Goal: Task Accomplishment & Management: Use online tool/utility

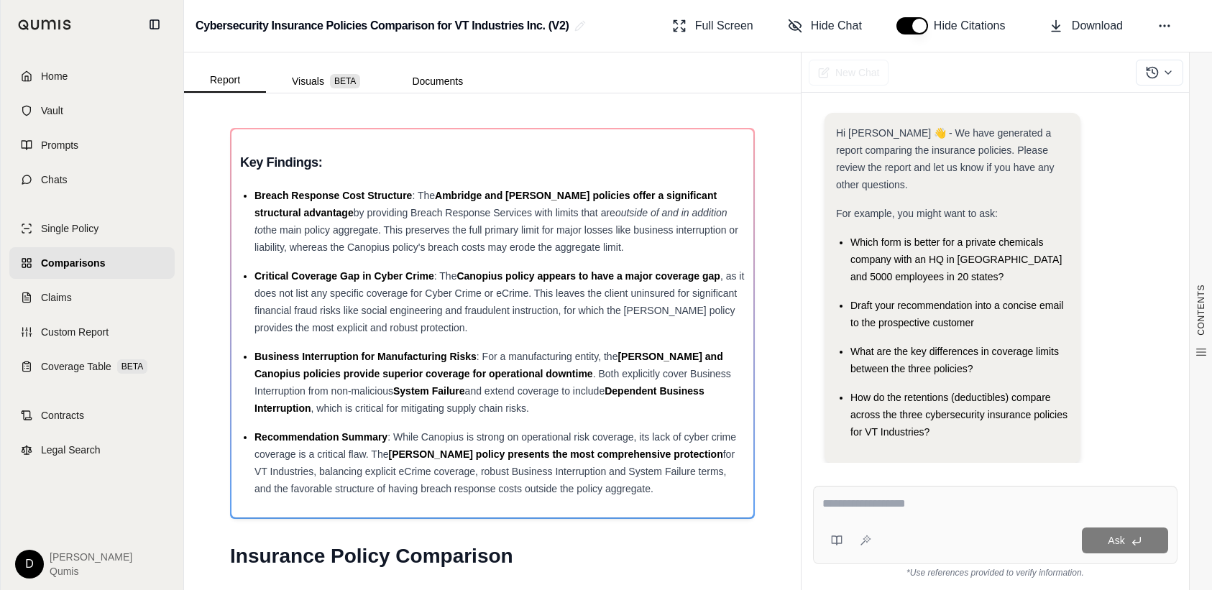
click at [62, 267] on span "Comparisons" at bounding box center [73, 263] width 64 height 14
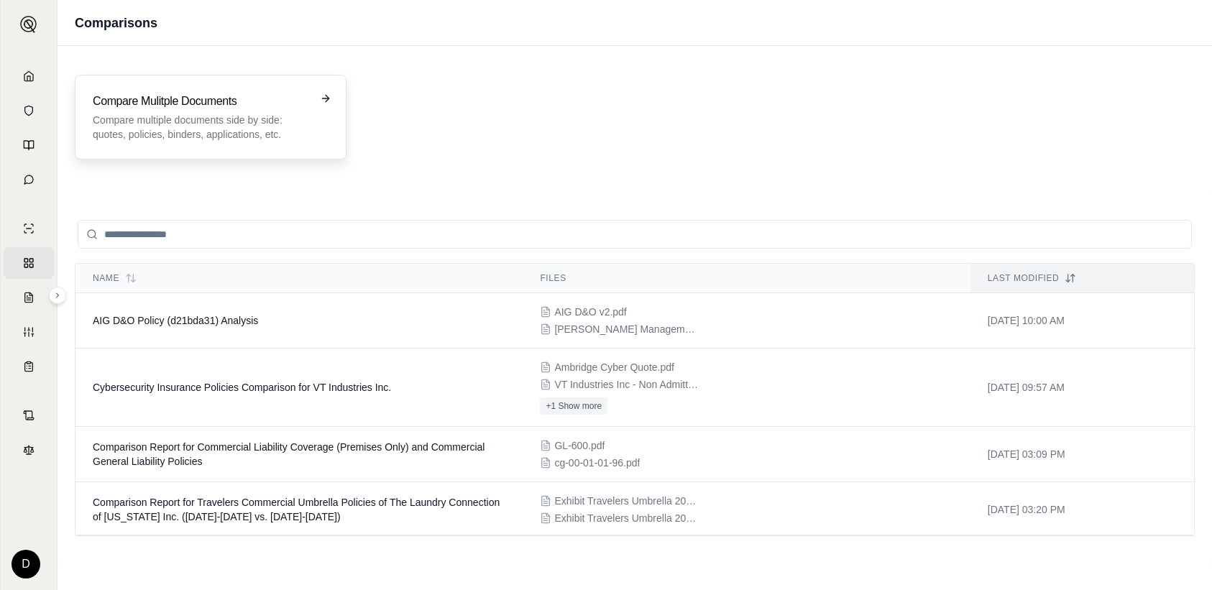
click at [220, 119] on p "Compare multiple documents side by side: quotes, policies, binders, application…" at bounding box center [201, 127] width 216 height 29
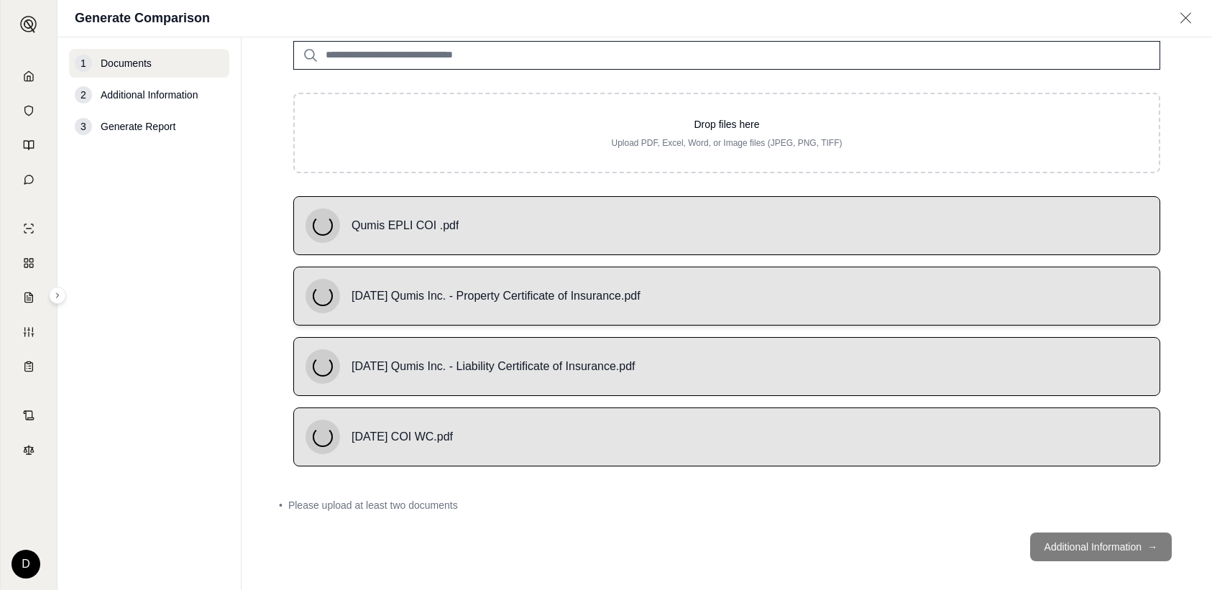
scroll to position [126, 0]
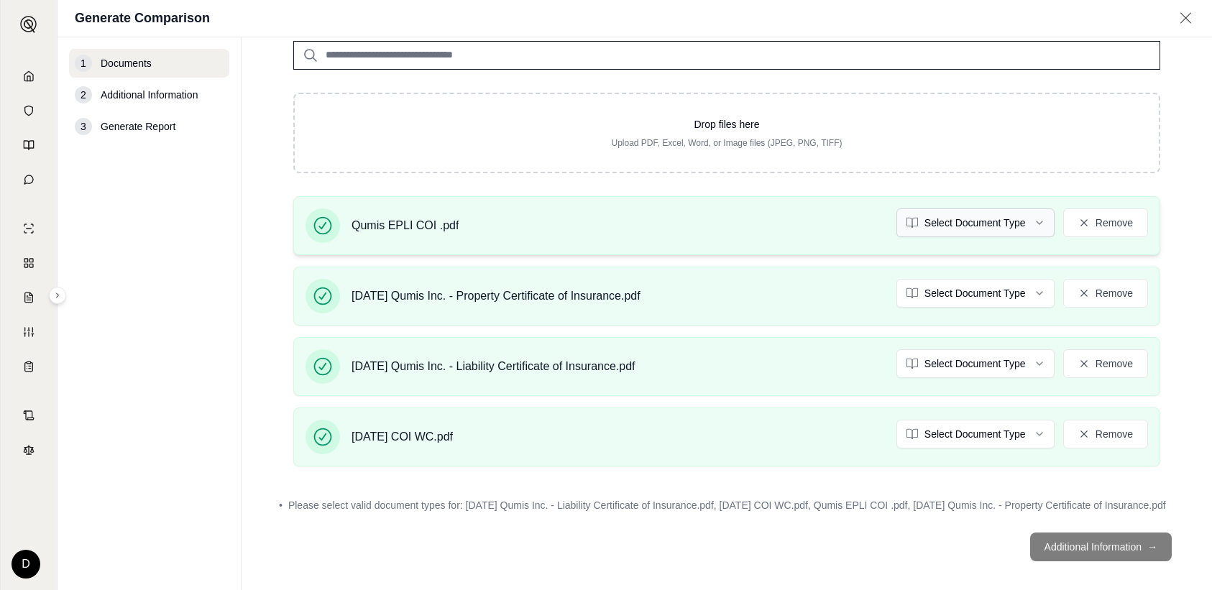
click at [1035, 224] on html "Home Vault Prompts Chats Single Policy Comparisons Claims Custom Report Coverag…" at bounding box center [606, 295] width 1212 height 590
click at [1021, 283] on html "Home Vault Prompts Chats Single Policy Comparisons Claims Custom Report Coverag…" at bounding box center [606, 295] width 1212 height 590
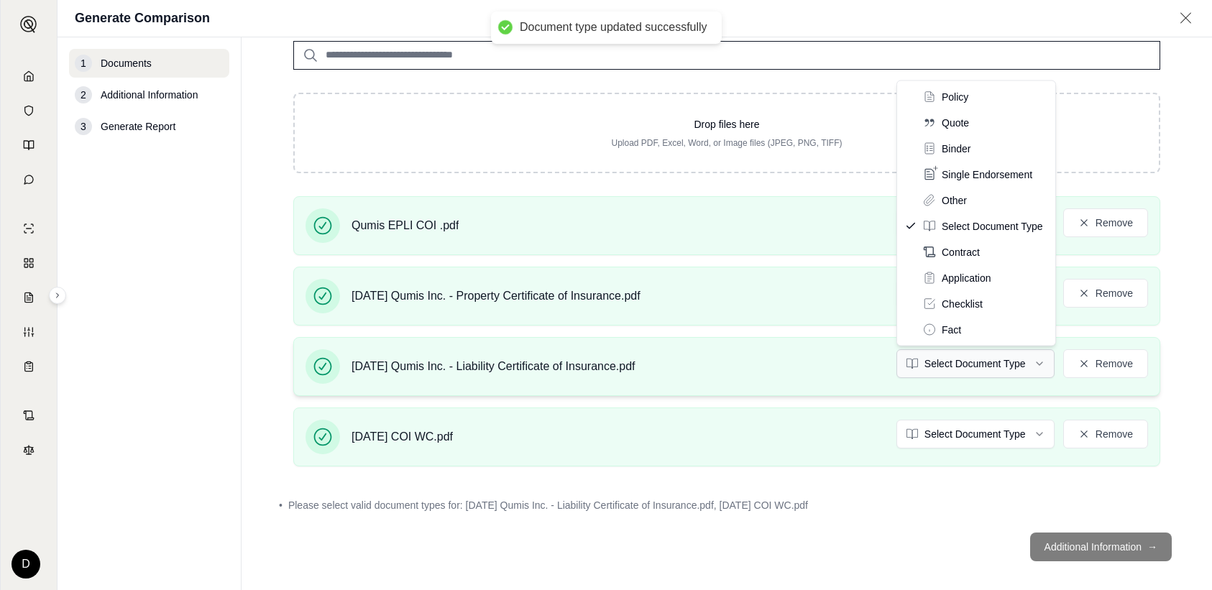
click at [1008, 362] on html "Document type updated successfully Document type updated successfully Home Vaul…" at bounding box center [606, 295] width 1212 height 590
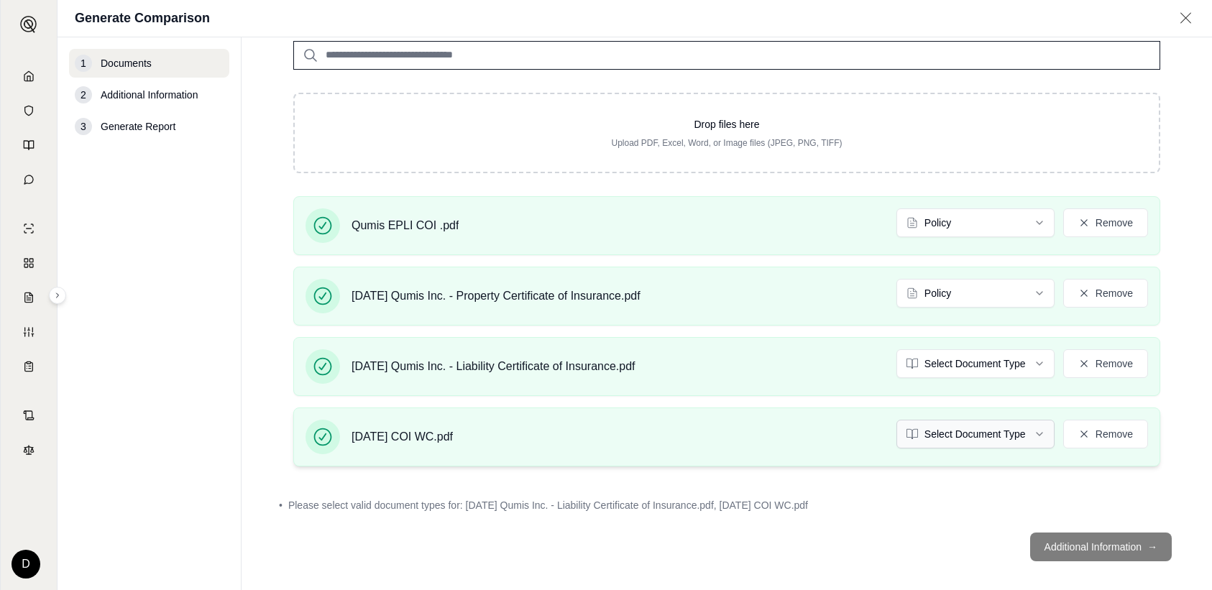
click at [1039, 436] on html "Document type updated successfully Home Vault Prompts Chats Single Policy Compa…" at bounding box center [606, 295] width 1212 height 590
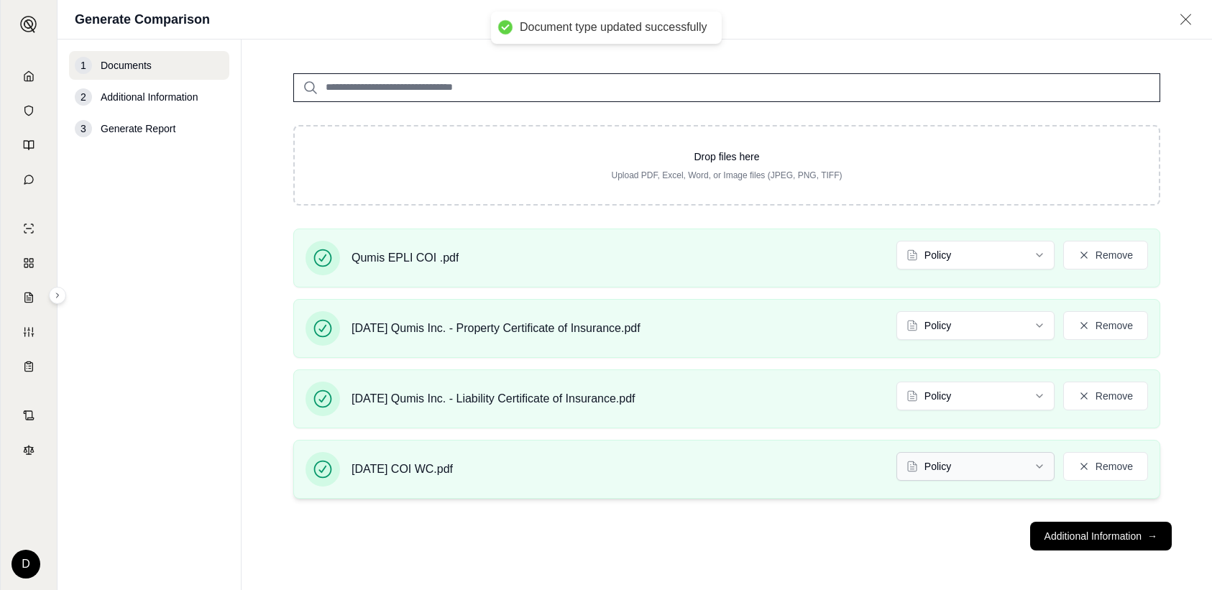
click at [1028, 459] on html "Document type updated successfully Document type updated successfully Home Vaul…" at bounding box center [606, 295] width 1212 height 590
click at [833, 499] on html "Home Vault Prompts Chats Single Policy Comparisons Claims Custom Report Coverag…" at bounding box center [606, 295] width 1212 height 590
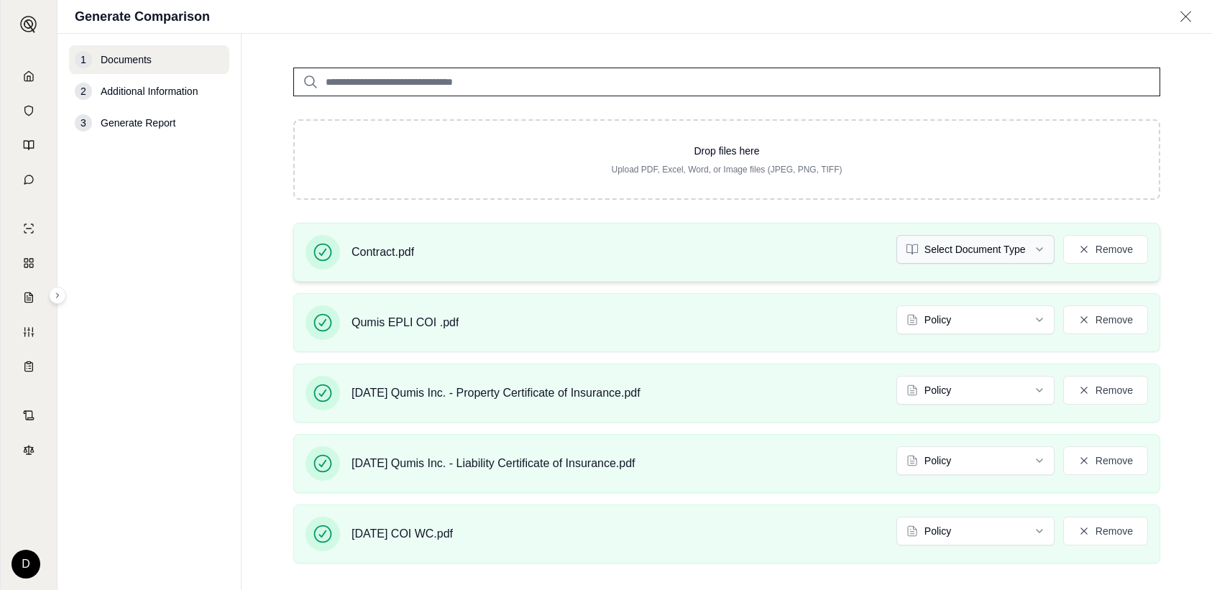
click at [989, 249] on html "Home Vault Prompts Chats Single Policy Comparisons Claims Custom Report Coverag…" at bounding box center [606, 295] width 1212 height 590
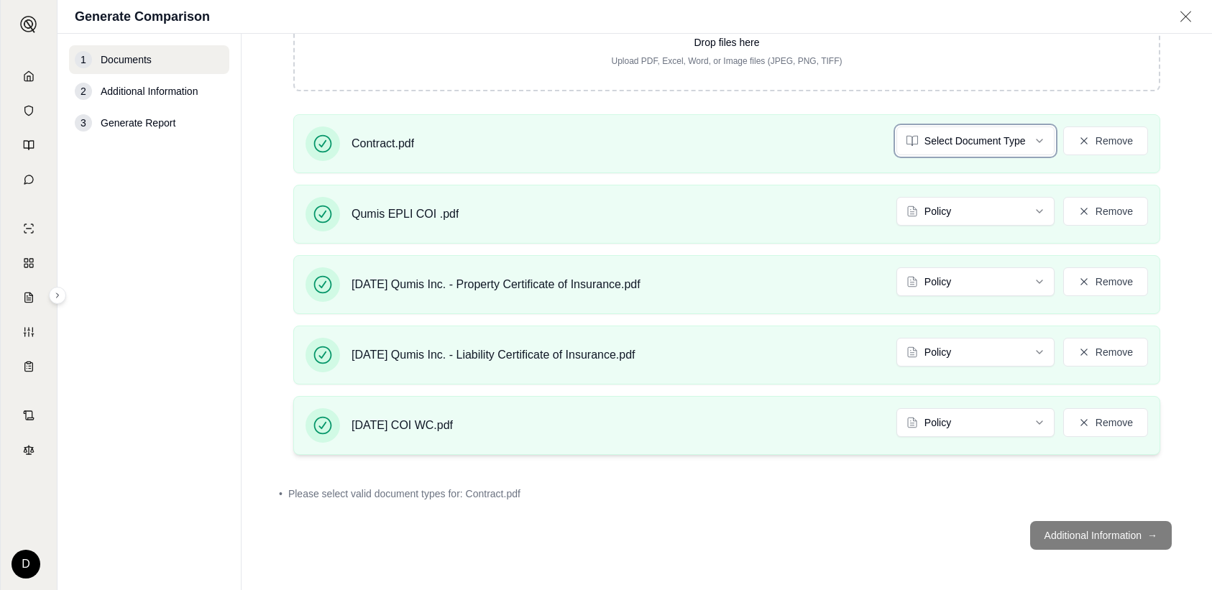
scroll to position [162, 0]
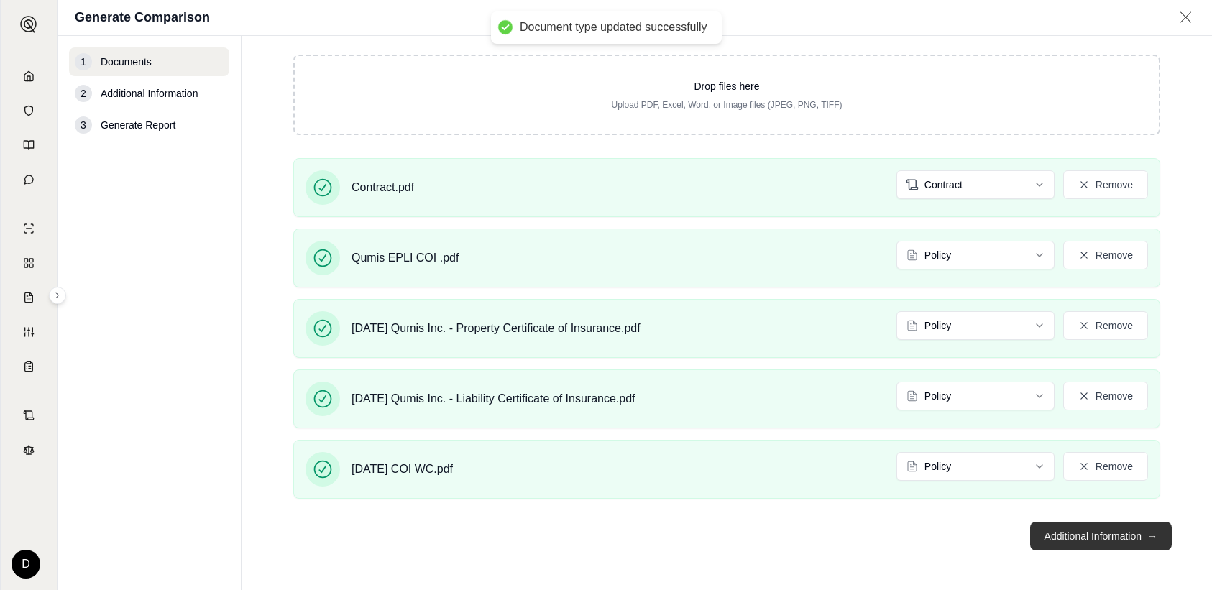
click at [1104, 536] on button "Additional Information →" at bounding box center [1101, 536] width 142 height 29
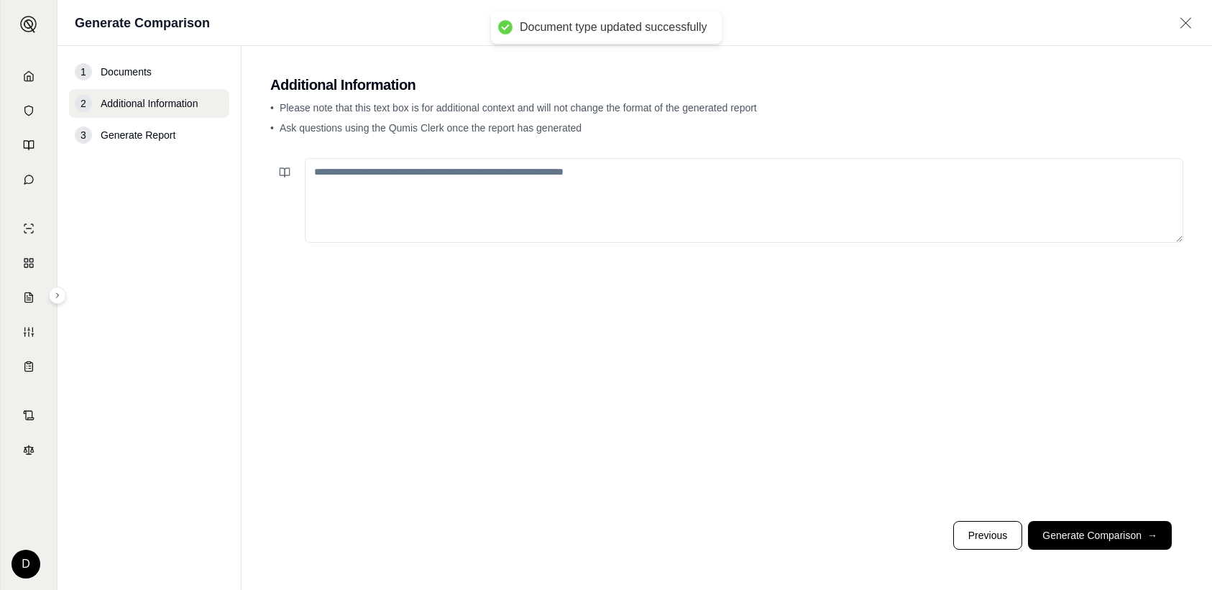
click at [387, 180] on textarea at bounding box center [744, 200] width 879 height 85
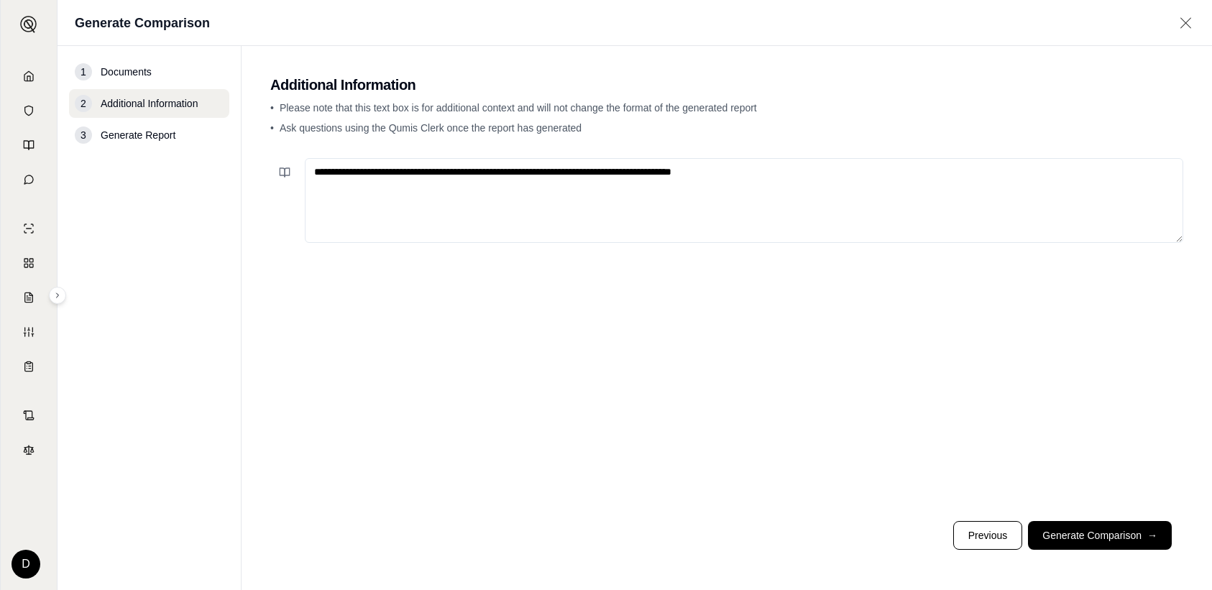
type textarea "**********"
click button "Previous" at bounding box center [987, 535] width 69 height 29
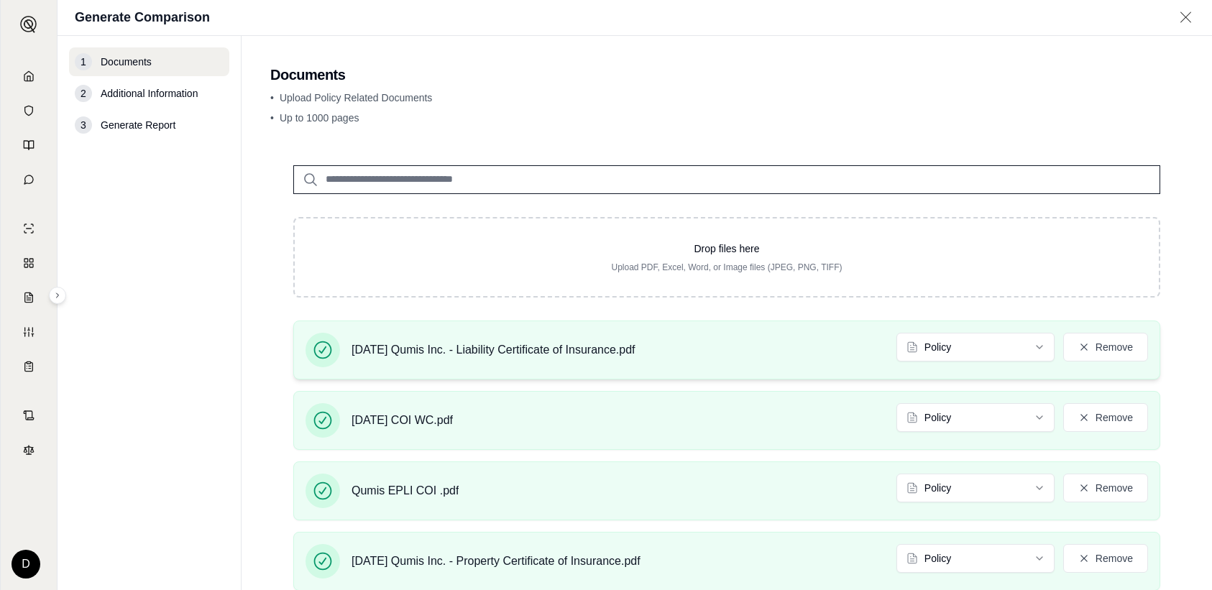
scroll to position [162, 0]
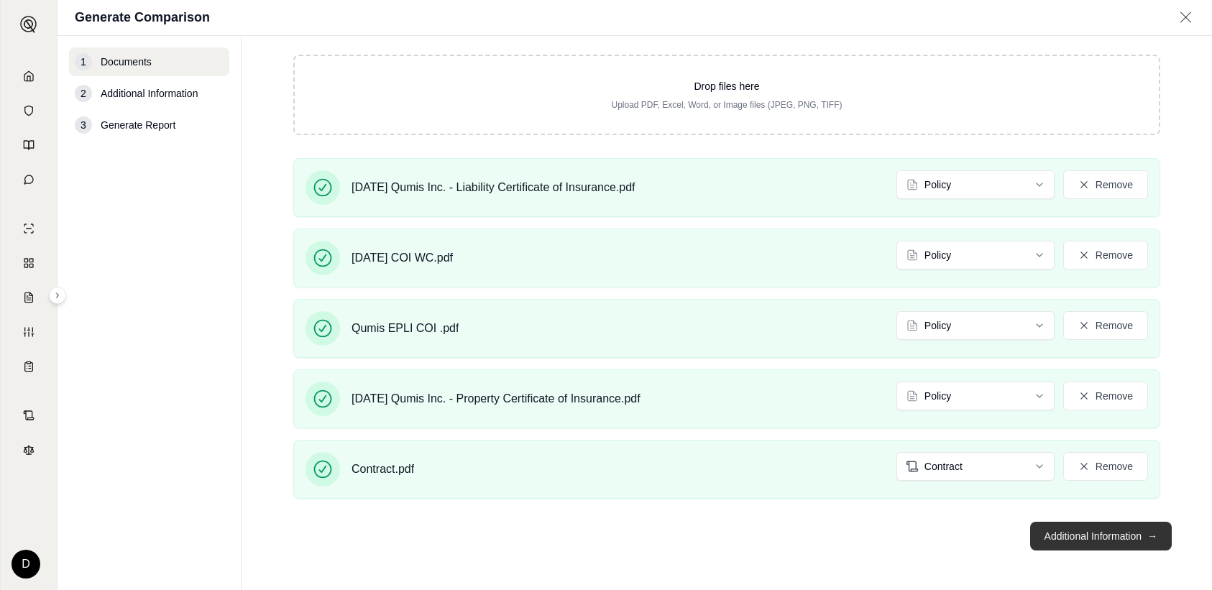
click at [1102, 533] on button "Additional Information →" at bounding box center [1101, 536] width 142 height 29
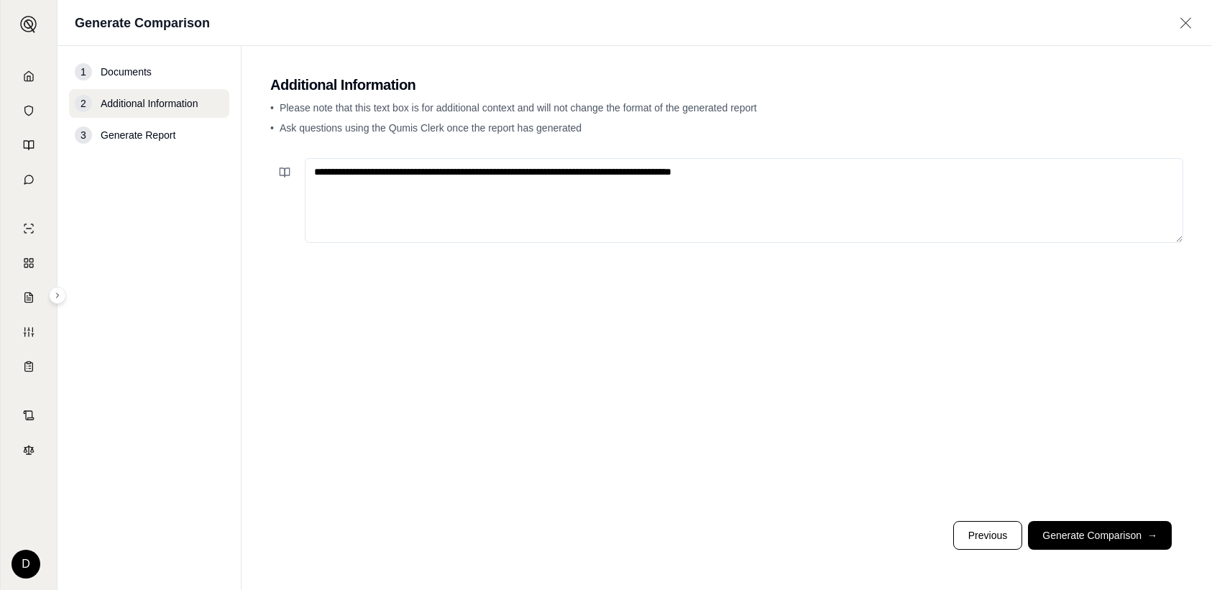
click at [761, 169] on textarea "**********" at bounding box center [744, 200] width 879 height 85
click at [637, 170] on textarea "**********" at bounding box center [744, 200] width 879 height 85
type textarea "**********"
click at [1068, 533] on button "Generate Comparison →" at bounding box center [1100, 535] width 144 height 29
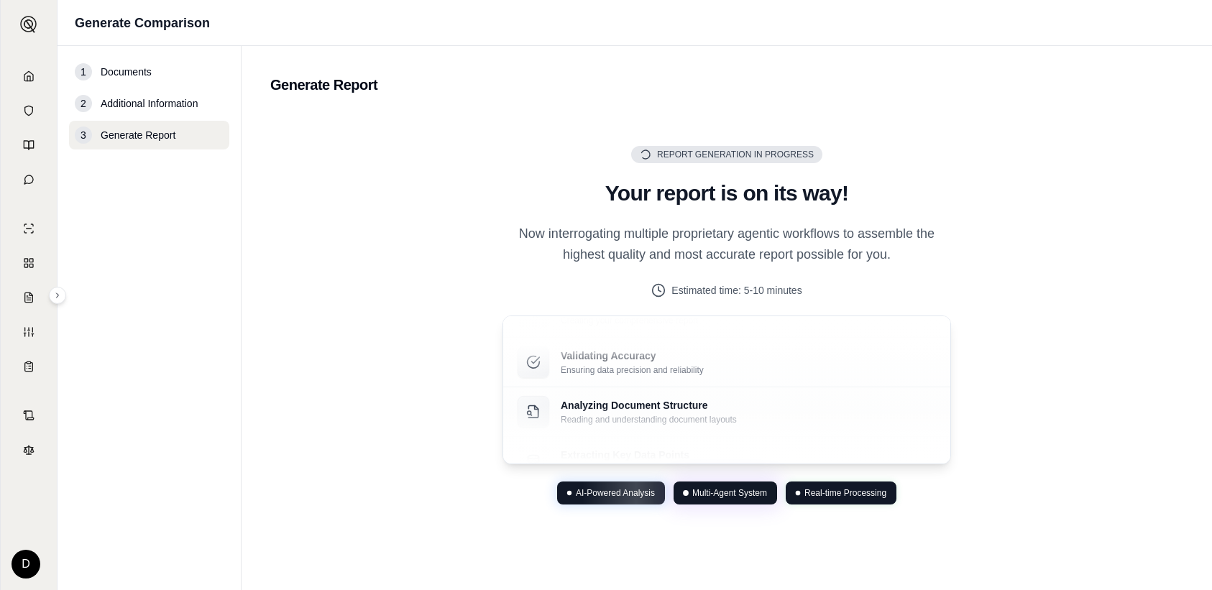
click at [889, 142] on div "Report Generation in Progress Generating Report Your report is on its way! Now …" at bounding box center [726, 325] width 913 height 426
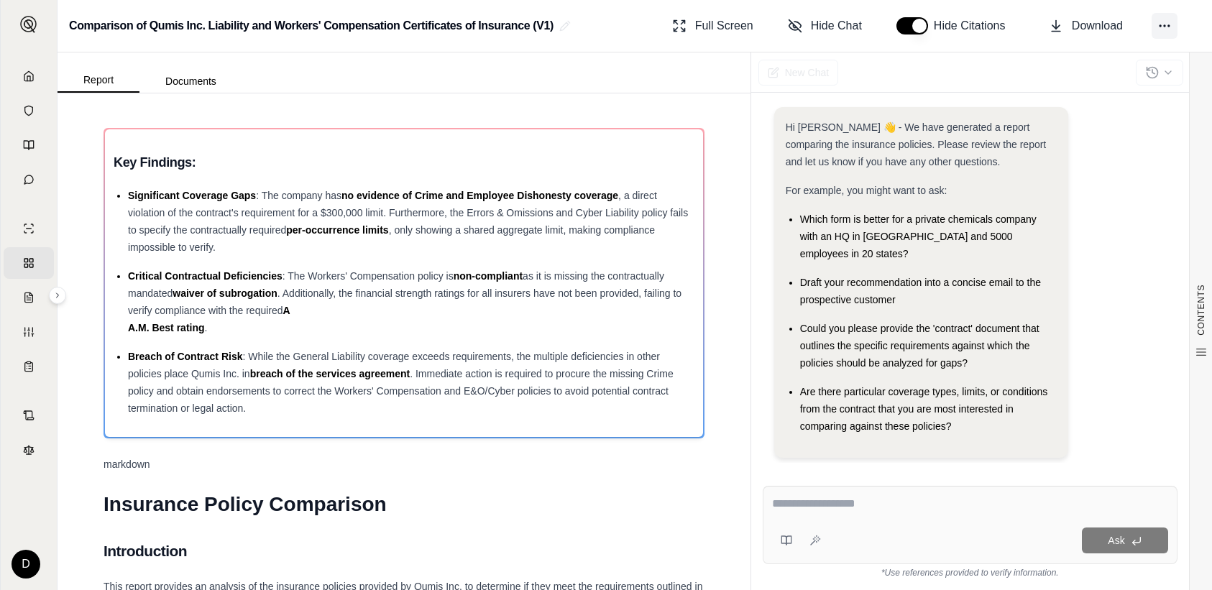
click at [1165, 25] on circle at bounding box center [1164, 25] width 1 height 1
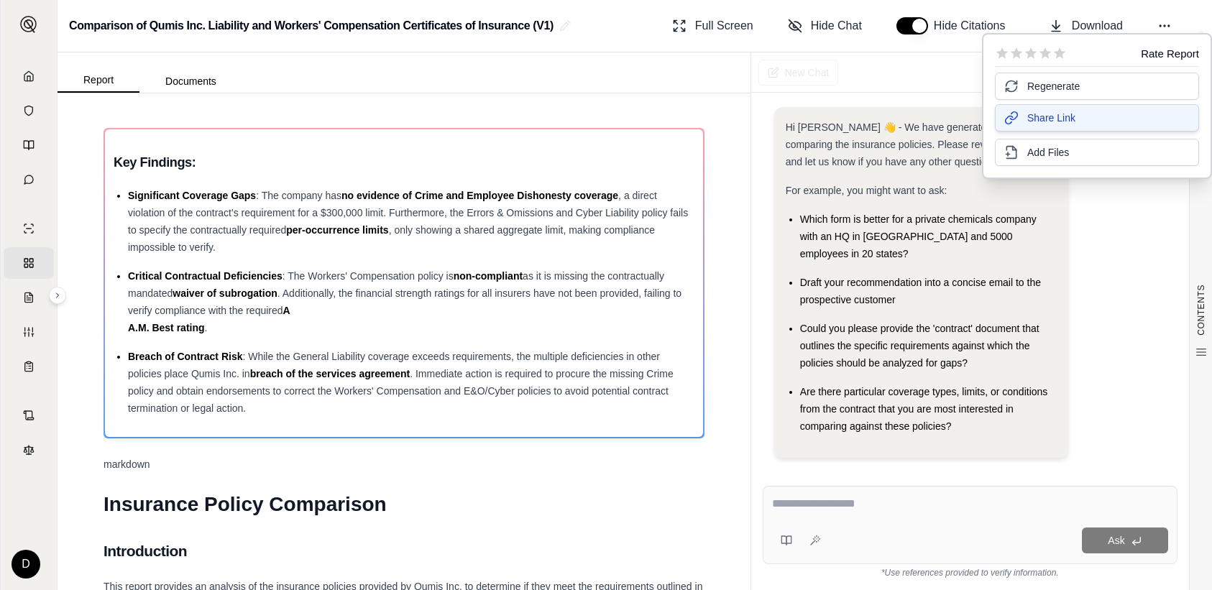
click at [1099, 117] on button "Share Link" at bounding box center [1097, 117] width 204 height 27
click at [1043, 113] on span "Share Link" at bounding box center [1051, 118] width 48 height 14
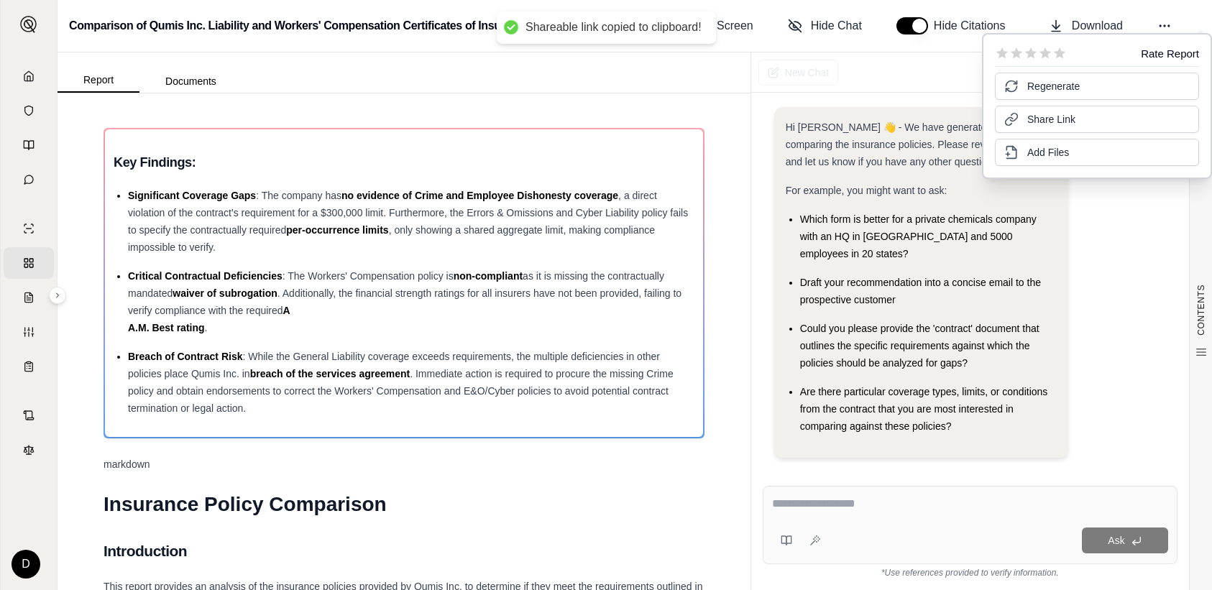
click at [446, 468] on div "markdown" at bounding box center [404, 464] width 601 height 17
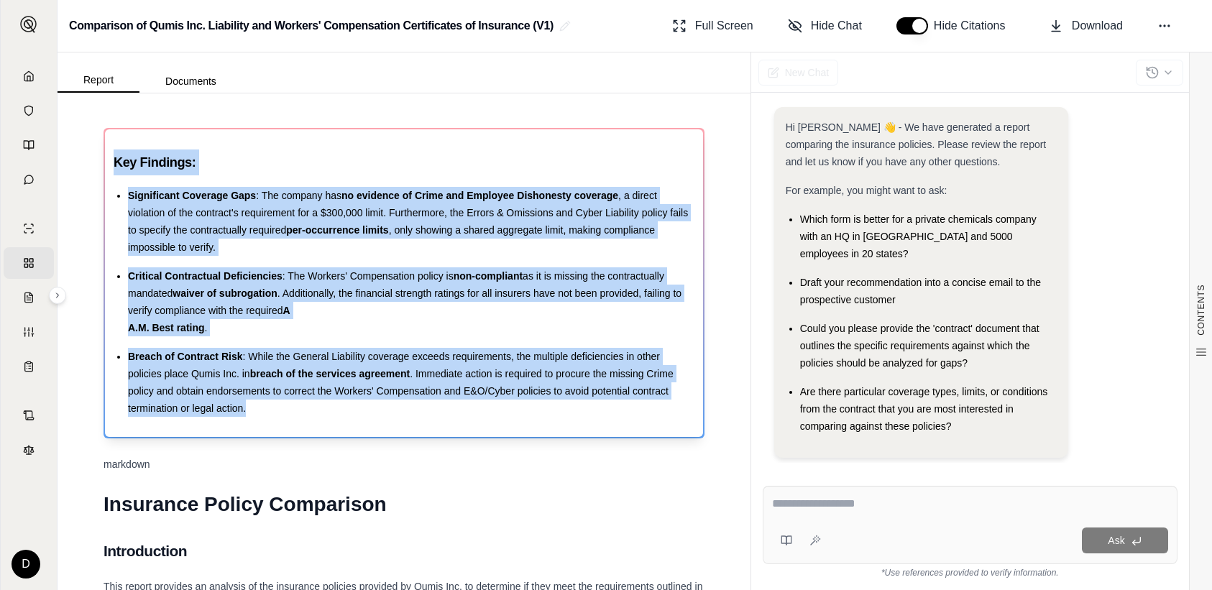
drag, startPoint x: 115, startPoint y: 162, endPoint x: 418, endPoint y: 423, distance: 399.7
click at [418, 423] on div "Key Findings: Significant Coverage Gaps : The company has no evidence of Crime …" at bounding box center [404, 283] width 598 height 308
click at [325, 337] on ul "Significant Coverage Gaps : The company has no evidence of Crime and Employee D…" at bounding box center [404, 302] width 581 height 230
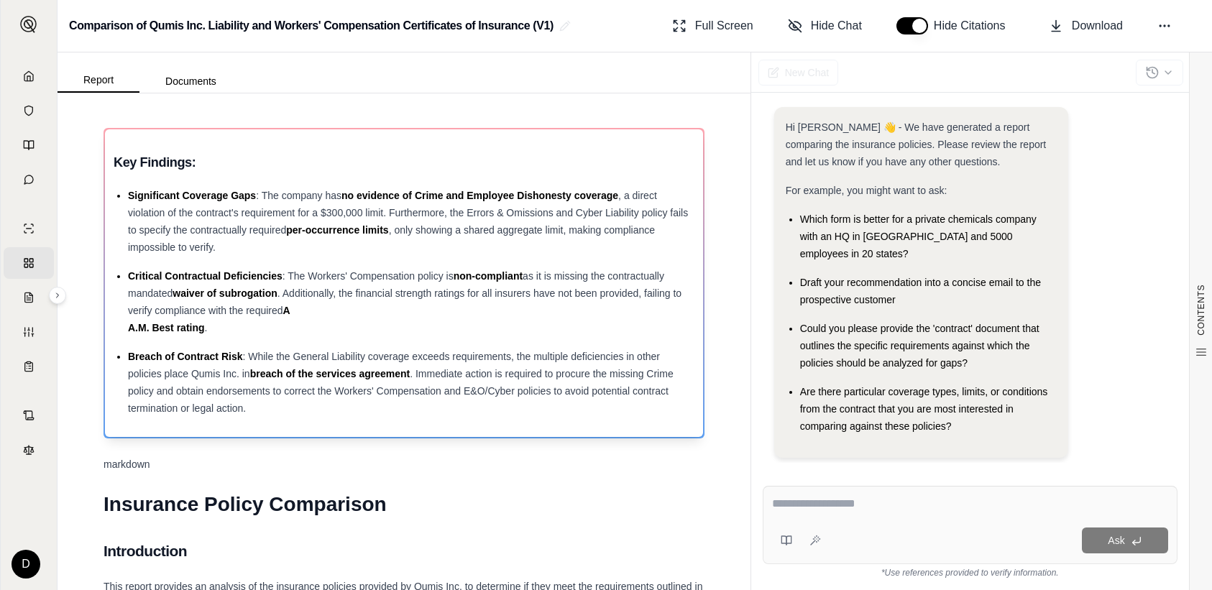
click at [316, 165] on h3 "Key Findings:" at bounding box center [404, 163] width 581 height 26
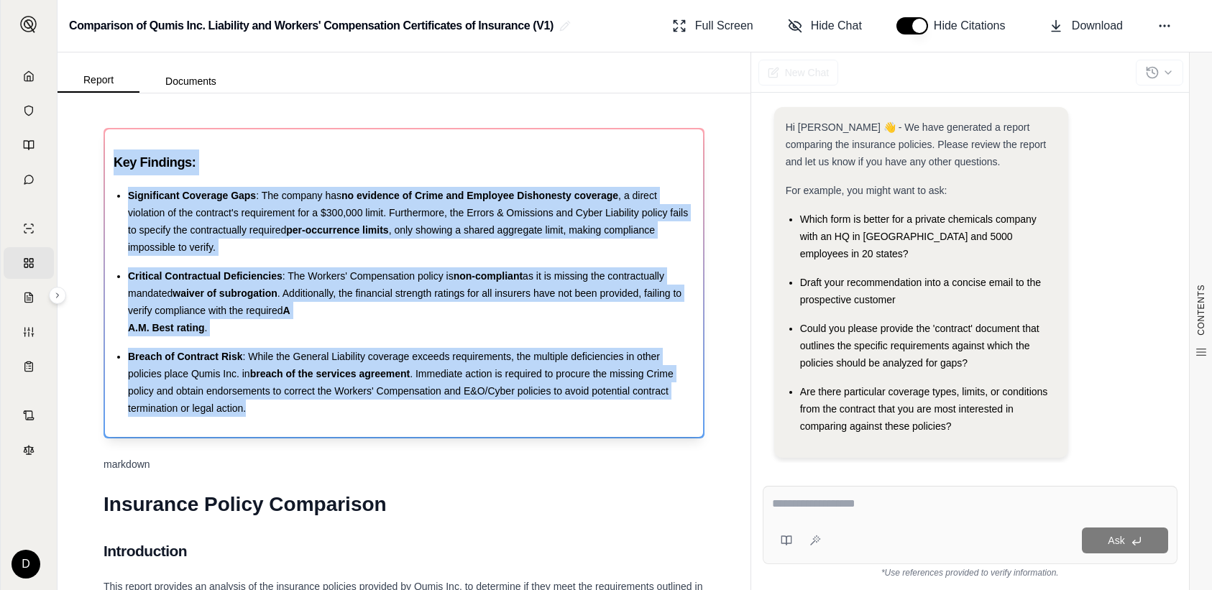
drag, startPoint x: 114, startPoint y: 162, endPoint x: 260, endPoint y: 403, distance: 281.4
click at [260, 403] on div "Key Findings: Significant Coverage Gaps : The company has no evidence of Crime …" at bounding box center [404, 283] width 581 height 267
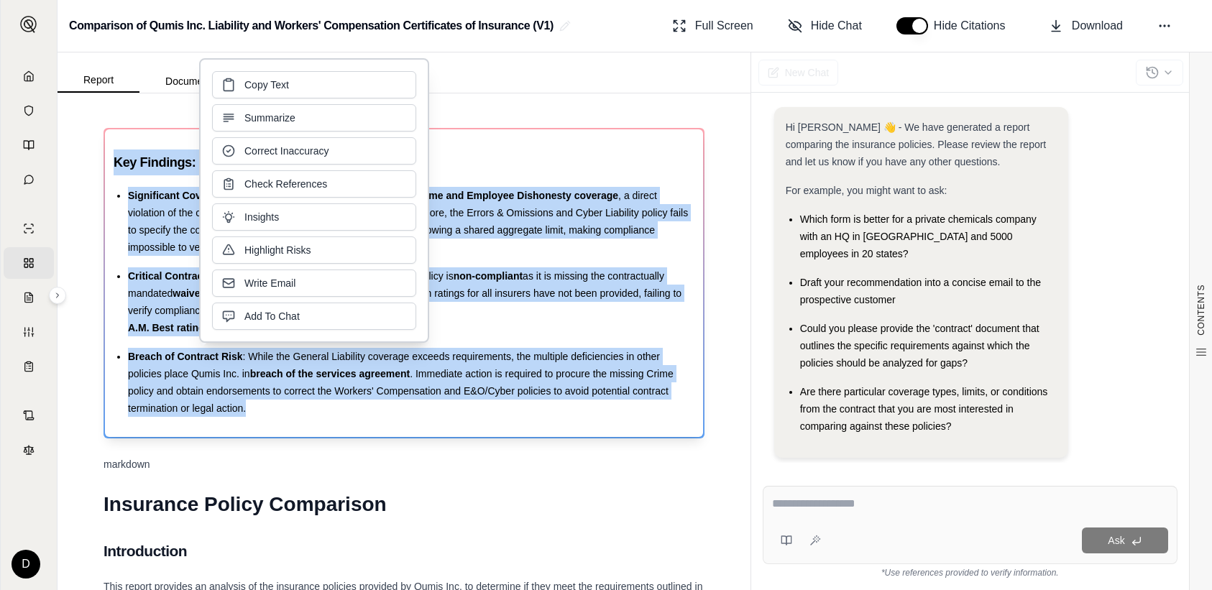
copy div "Key Findings: Significant Coverage Gaps : The company has no evidence of Crime …"
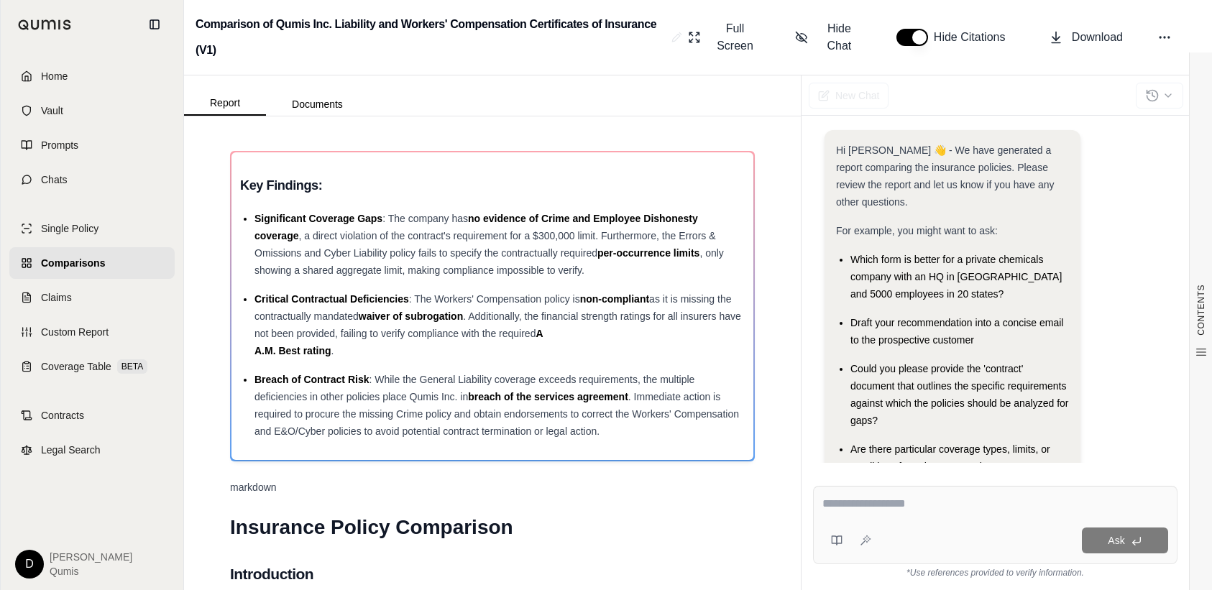
click at [35, 25] on img at bounding box center [45, 24] width 54 height 11
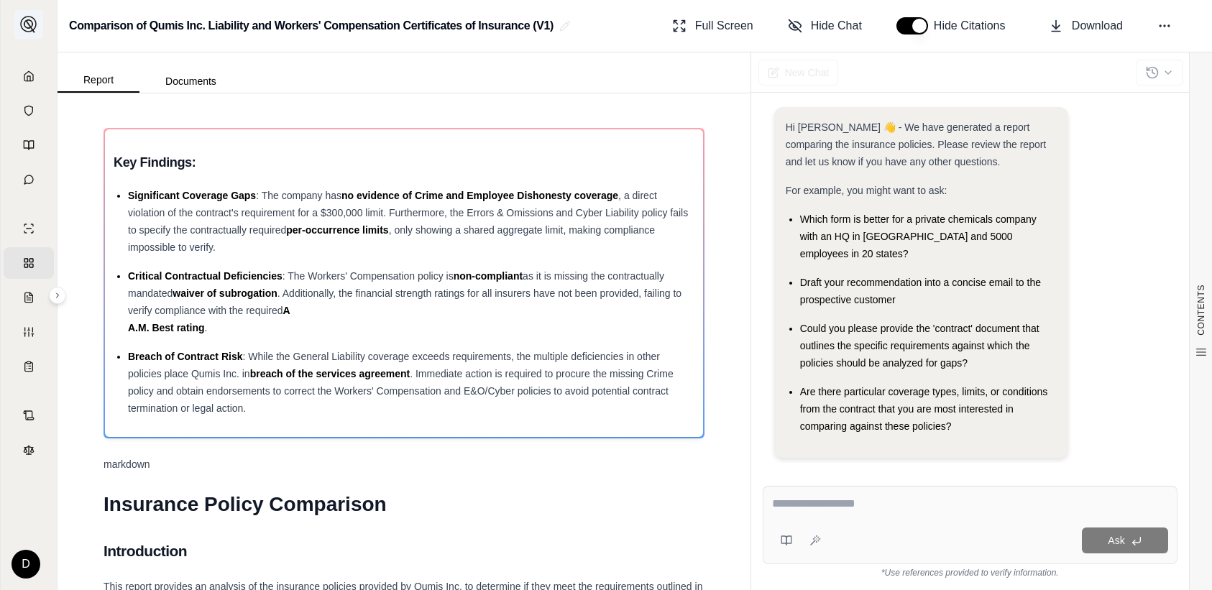
click at [29, 22] on img at bounding box center [28, 24] width 17 height 17
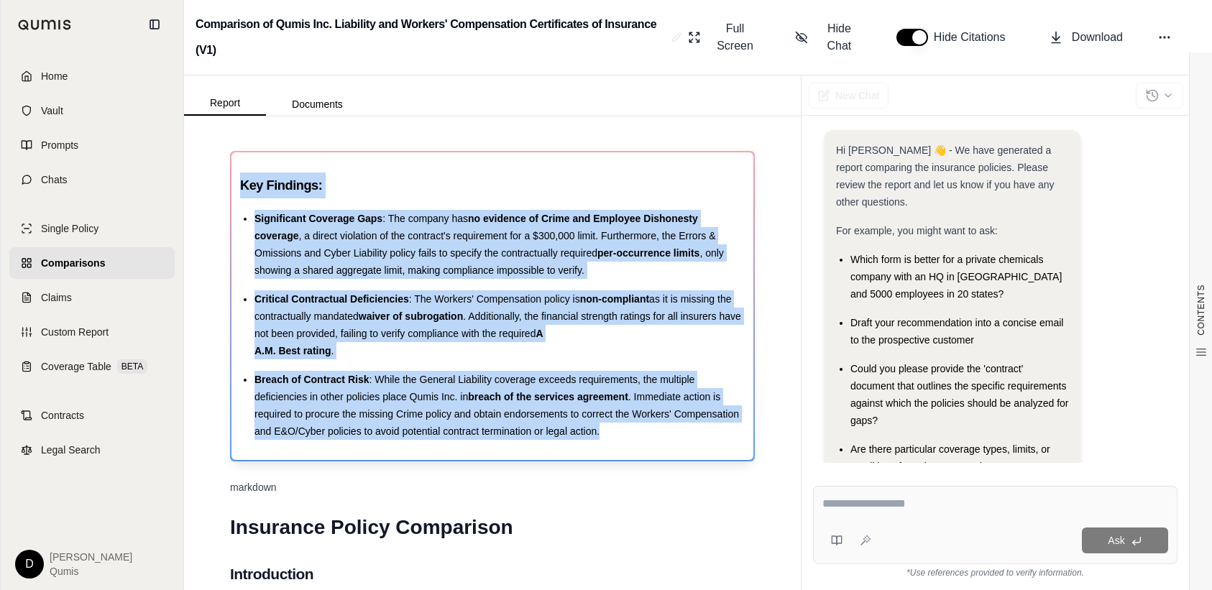
drag, startPoint x: 277, startPoint y: 214, endPoint x: 605, endPoint y: 437, distance: 397.4
click at [620, 441] on div "Key Findings: Significant Coverage Gaps : The company has no evidence of Crime …" at bounding box center [493, 306] width 522 height 308
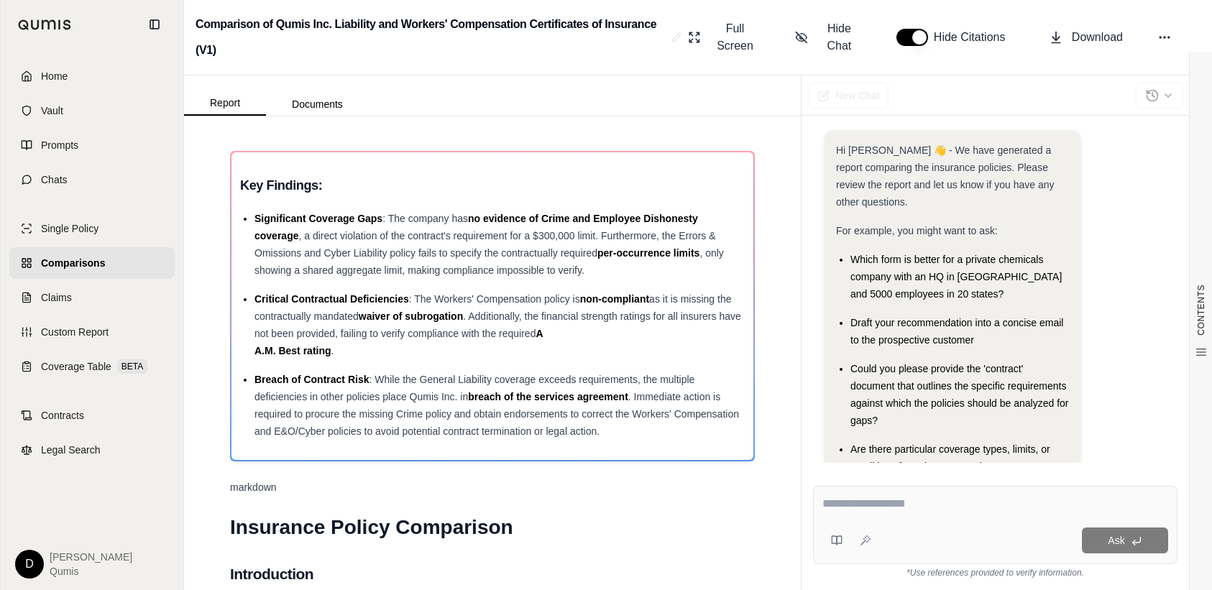
click at [692, 104] on div "Report Documents" at bounding box center [492, 95] width 617 height 40
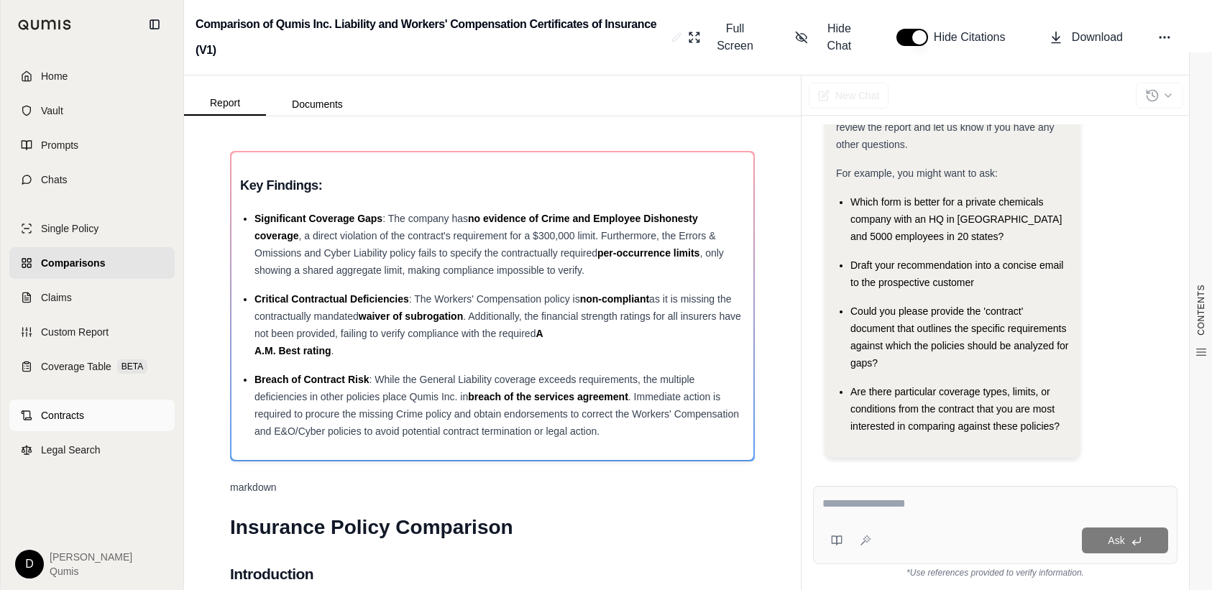
click at [59, 413] on span "Contracts" at bounding box center [62, 415] width 43 height 14
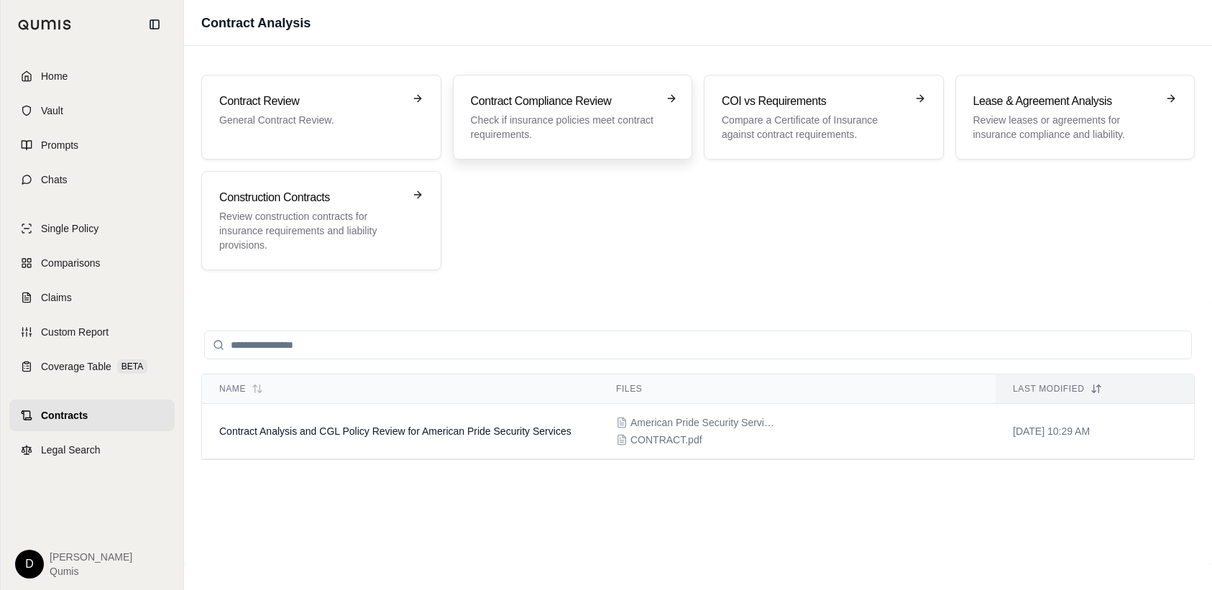
click at [520, 111] on div "Contract Compliance Review Check if insurance policies meet contract requiremen…" at bounding box center [563, 117] width 184 height 49
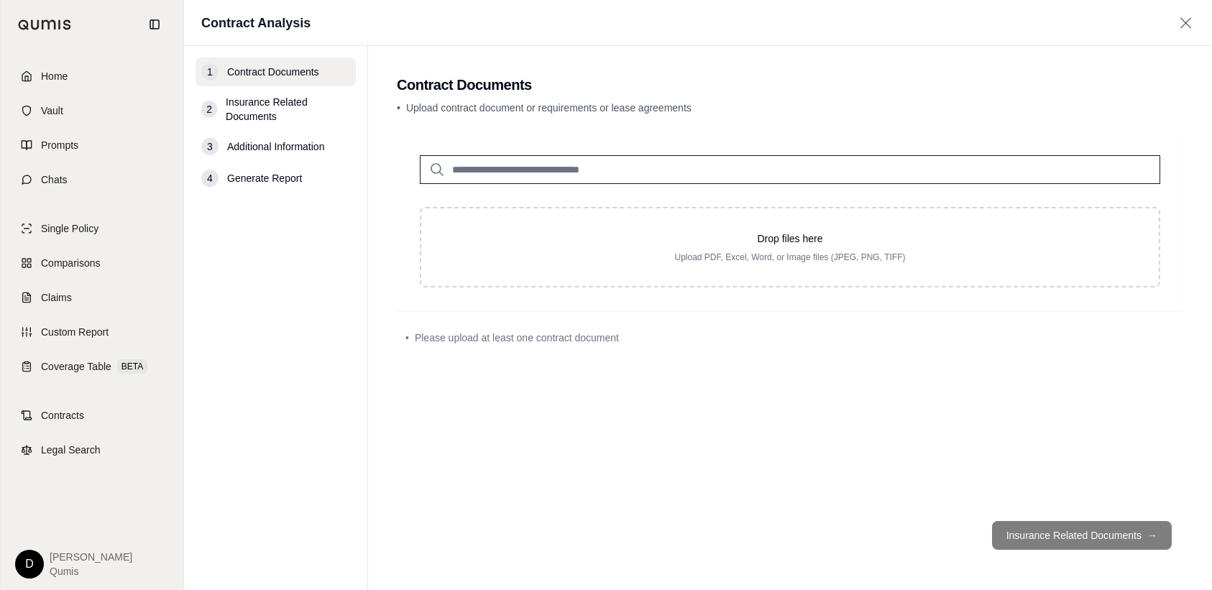
click at [484, 172] on input "search" at bounding box center [790, 169] width 741 height 29
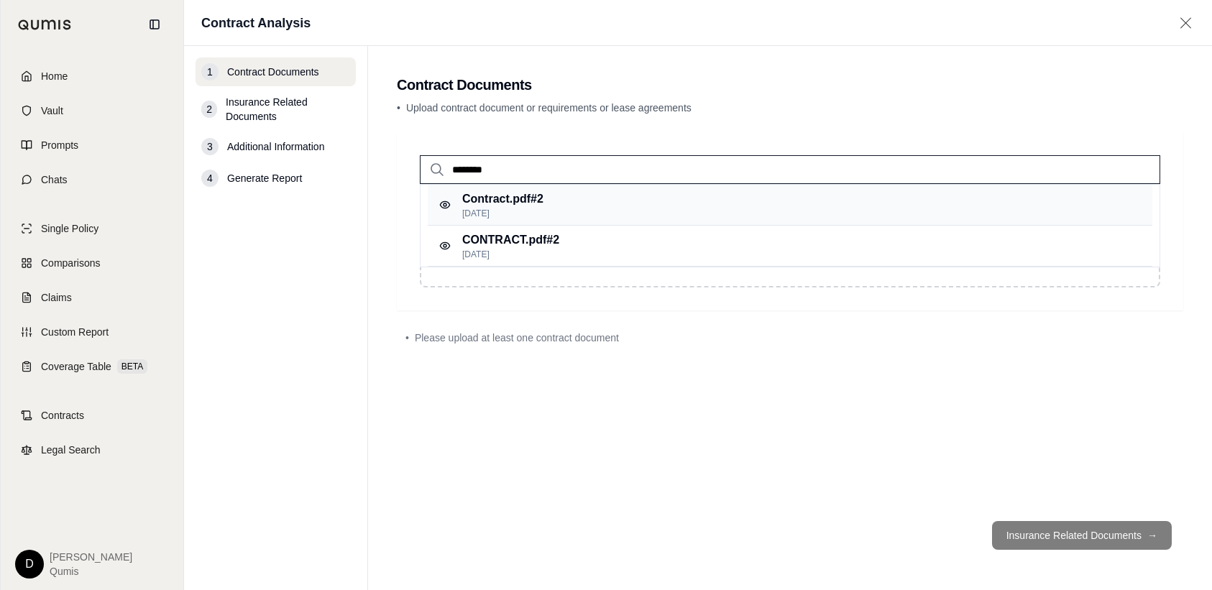
type input "********"
click at [500, 203] on p "Contract.pdf #2" at bounding box center [502, 199] width 81 height 17
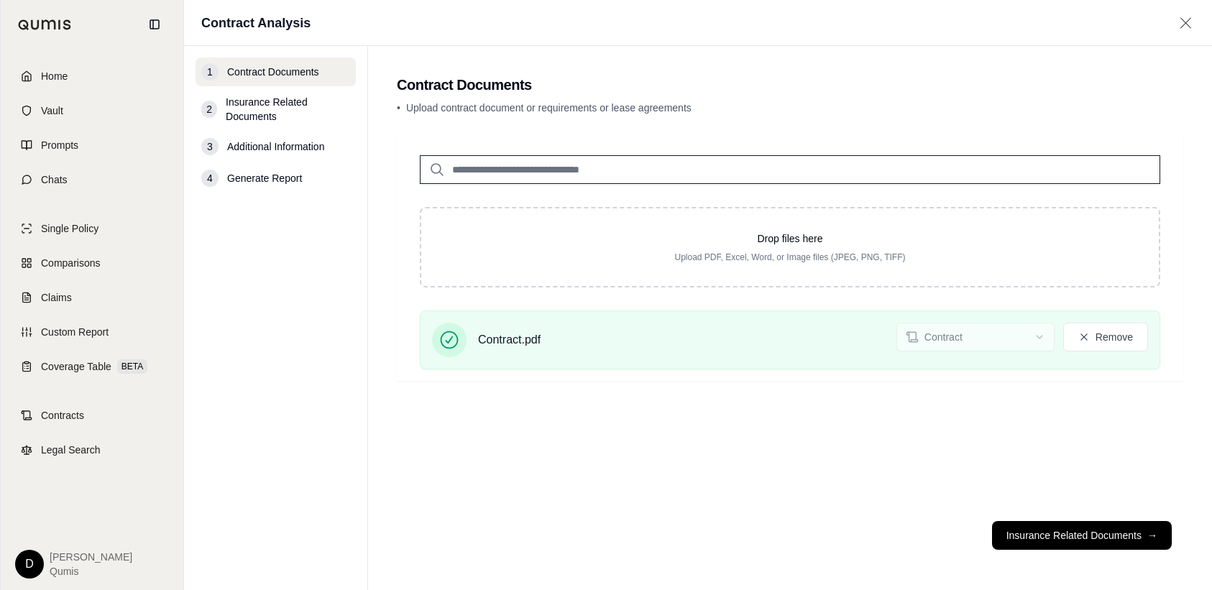
click at [526, 168] on input "search" at bounding box center [790, 169] width 741 height 29
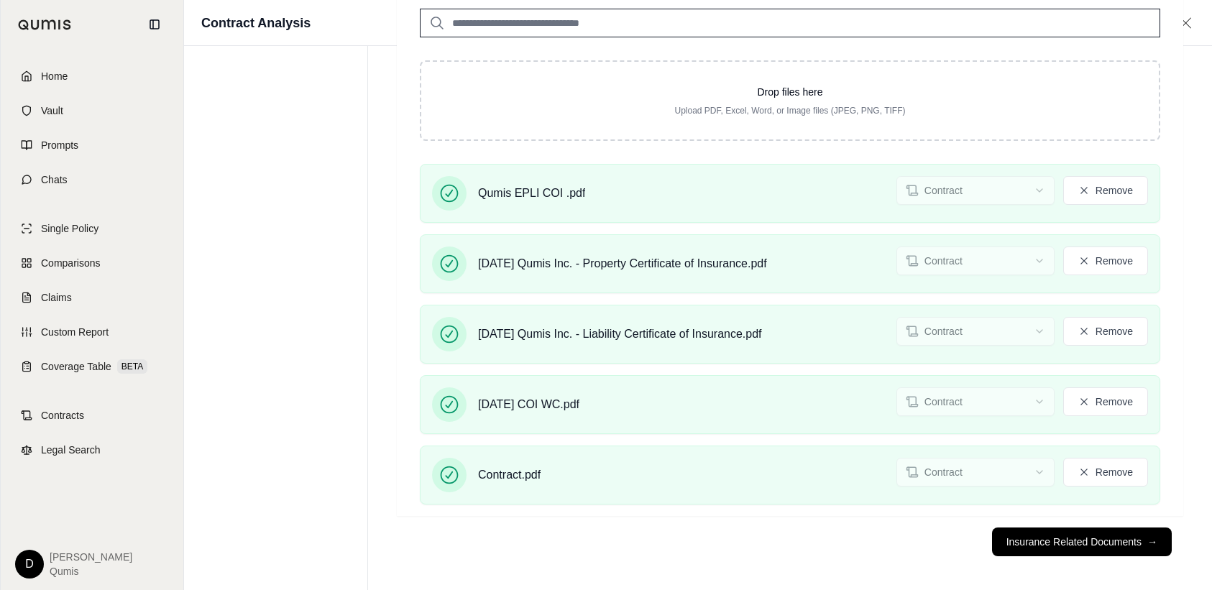
scroll to position [153, 0]
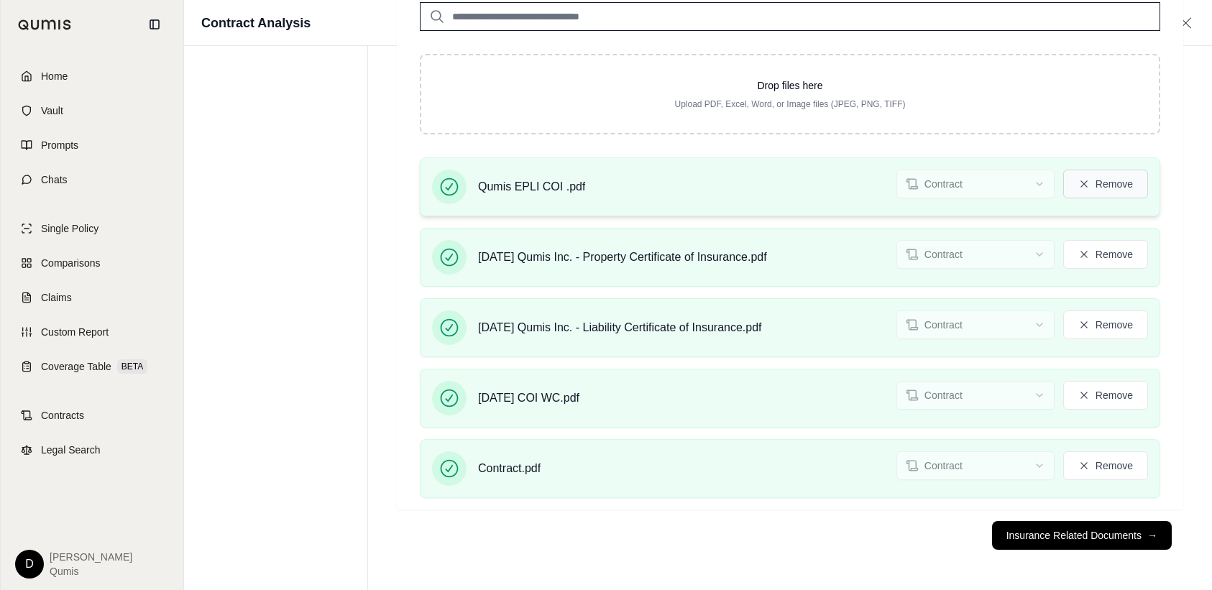
click at [1131, 187] on button "Remove" at bounding box center [1105, 184] width 85 height 29
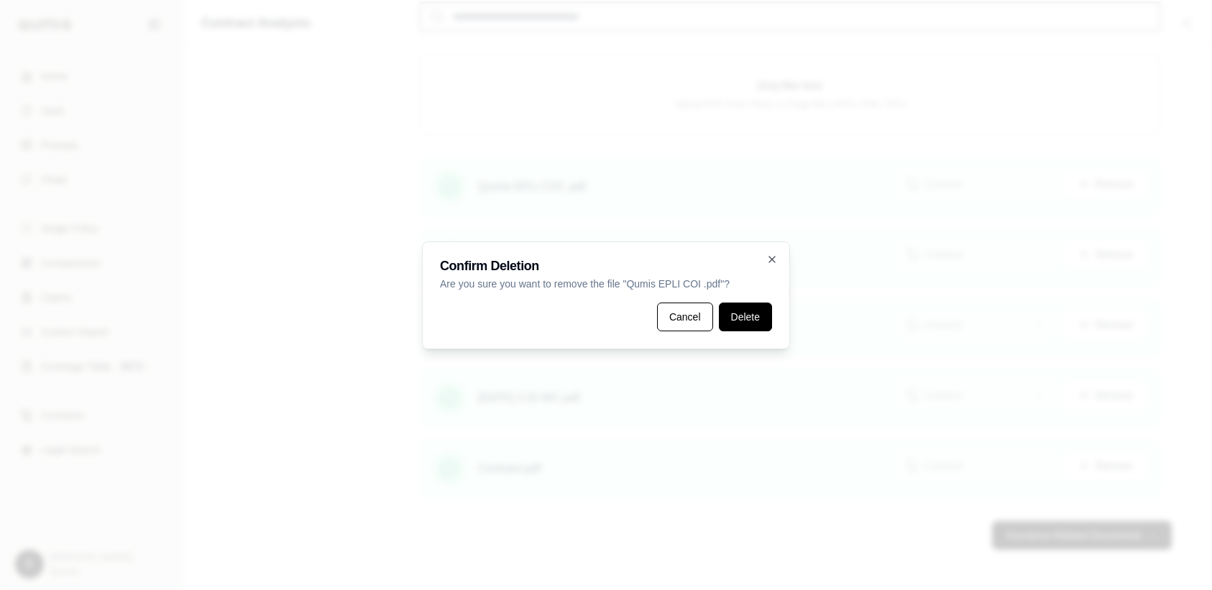
click at [751, 308] on button "Delete" at bounding box center [745, 317] width 53 height 29
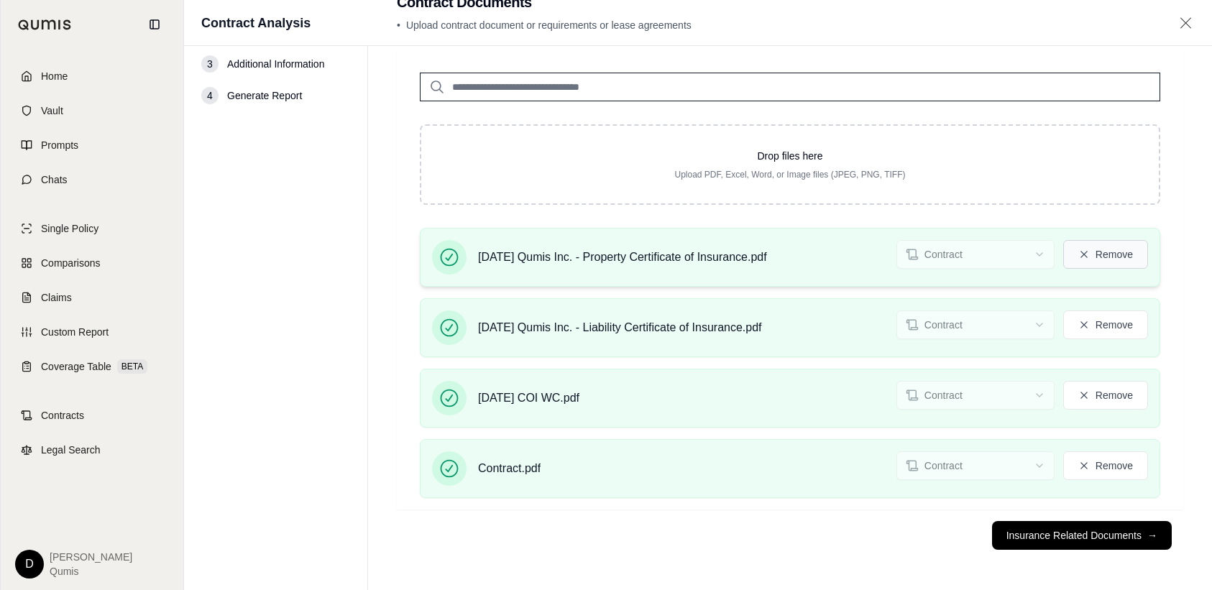
click at [1107, 253] on button "Remove" at bounding box center [1105, 254] width 85 height 29
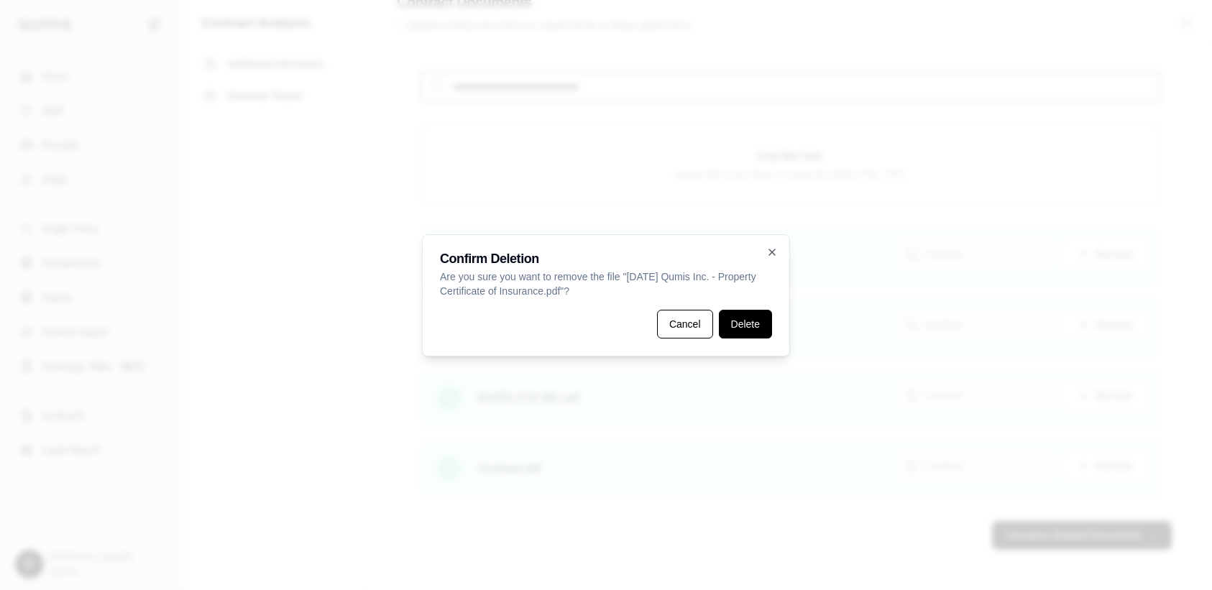
click at [732, 326] on button "Delete" at bounding box center [745, 324] width 53 height 29
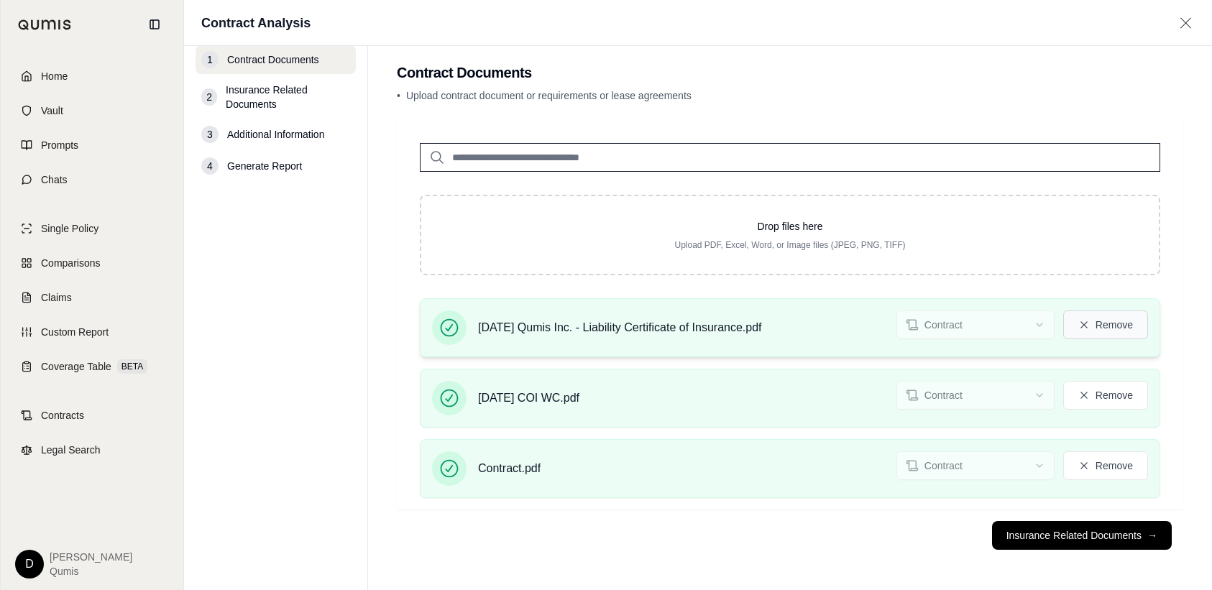
click at [1094, 329] on button "Remove" at bounding box center [1105, 325] width 85 height 29
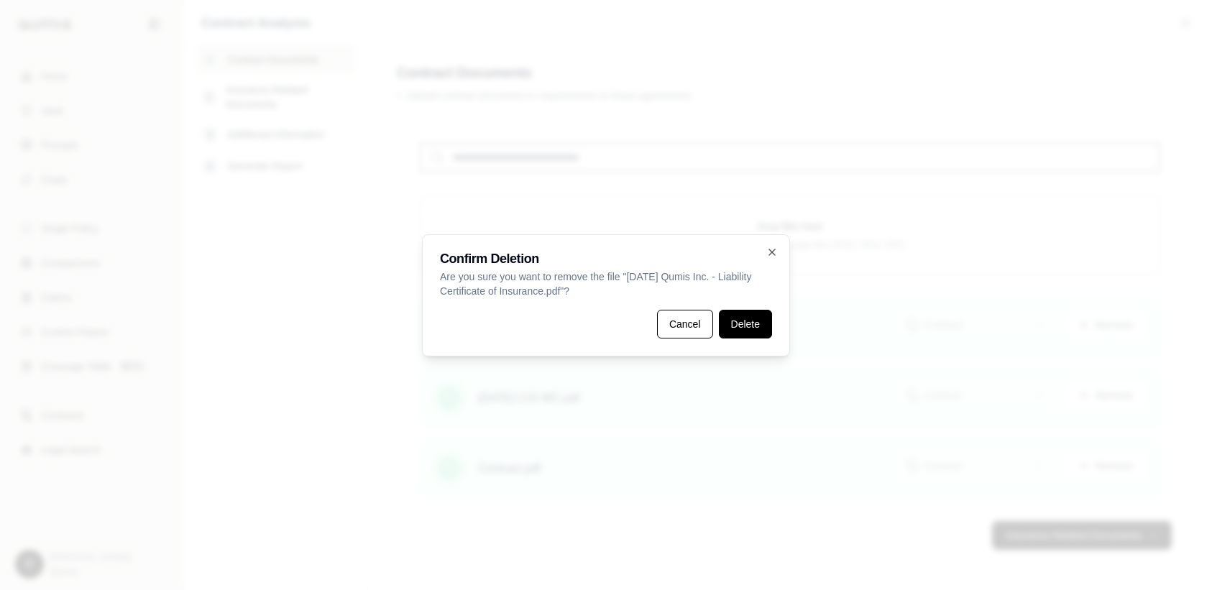
click at [755, 334] on button "Delete" at bounding box center [745, 324] width 53 height 29
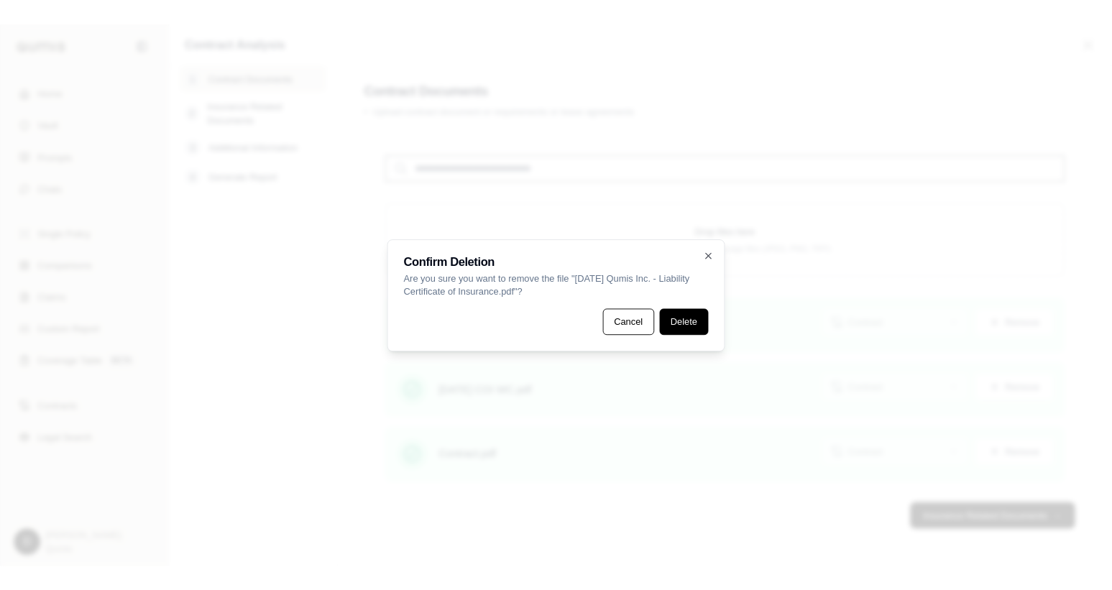
scroll to position [0, 0]
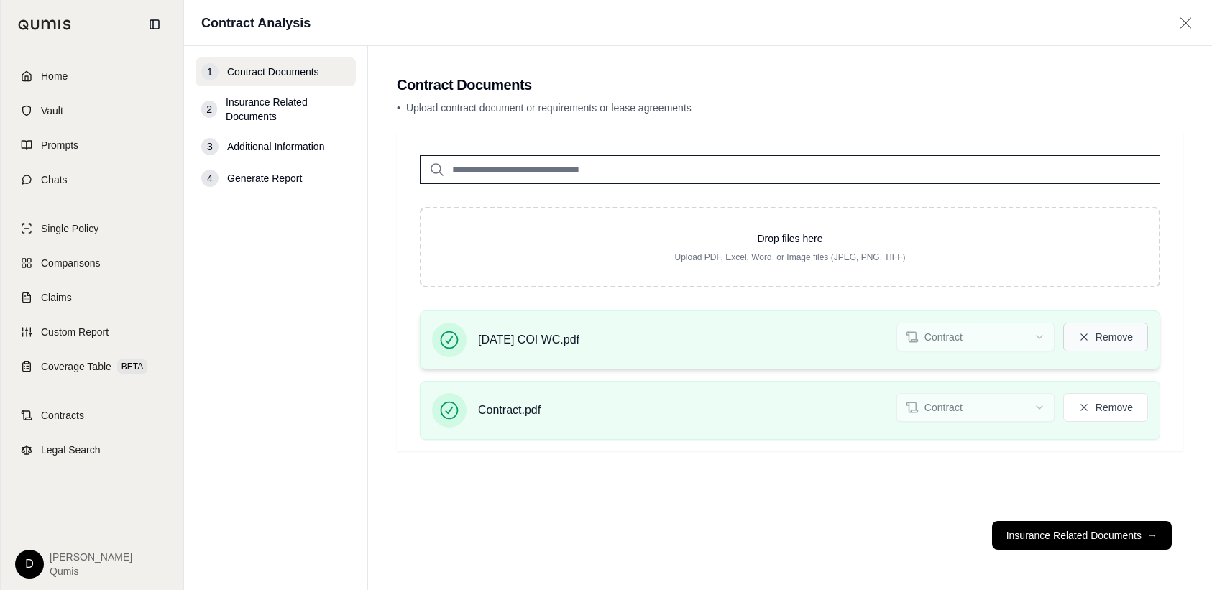
click at [1134, 342] on button "Remove" at bounding box center [1105, 337] width 85 height 29
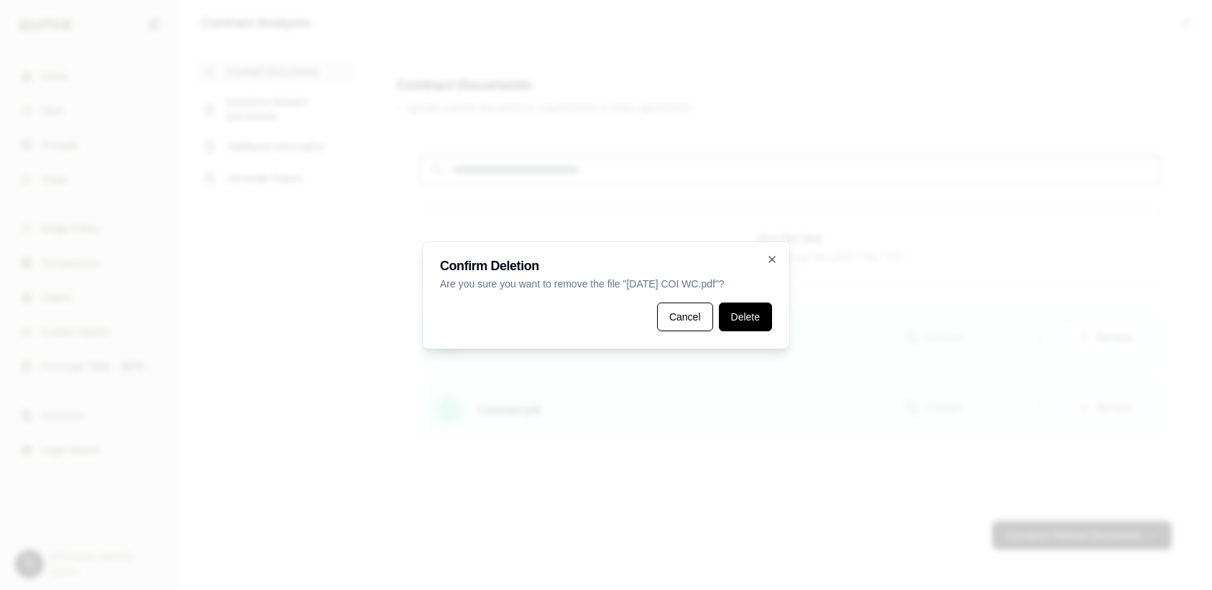
click at [761, 319] on button "Delete" at bounding box center [745, 317] width 53 height 29
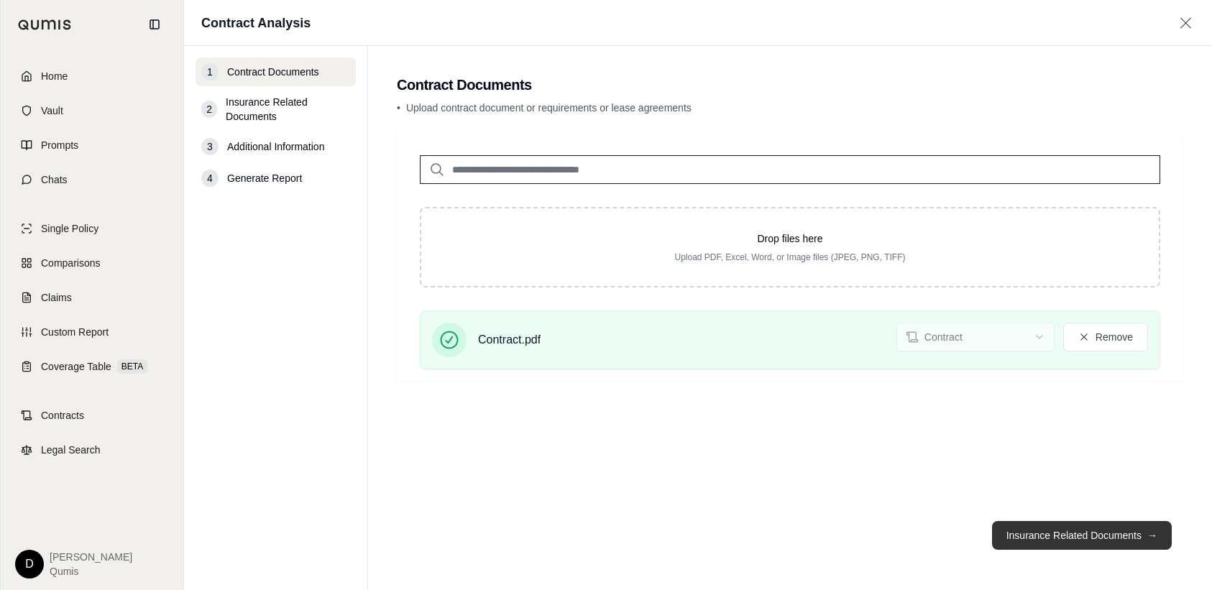
click at [1053, 537] on button "Insurance Related Documents →" at bounding box center [1082, 535] width 180 height 29
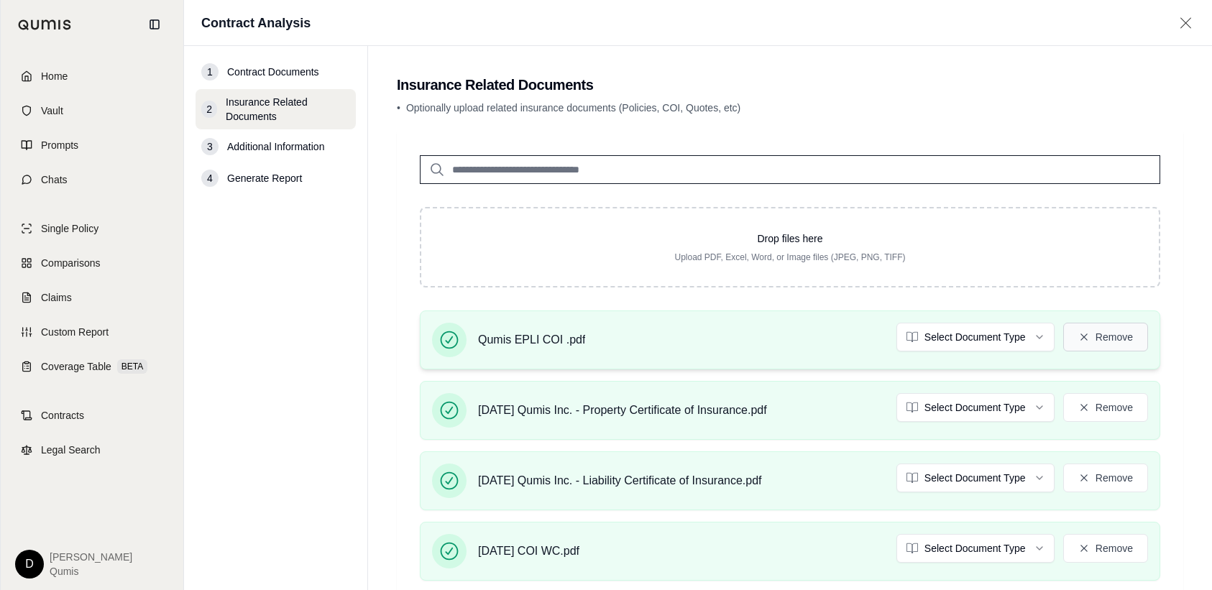
click at [1115, 339] on button "Remove" at bounding box center [1105, 337] width 85 height 29
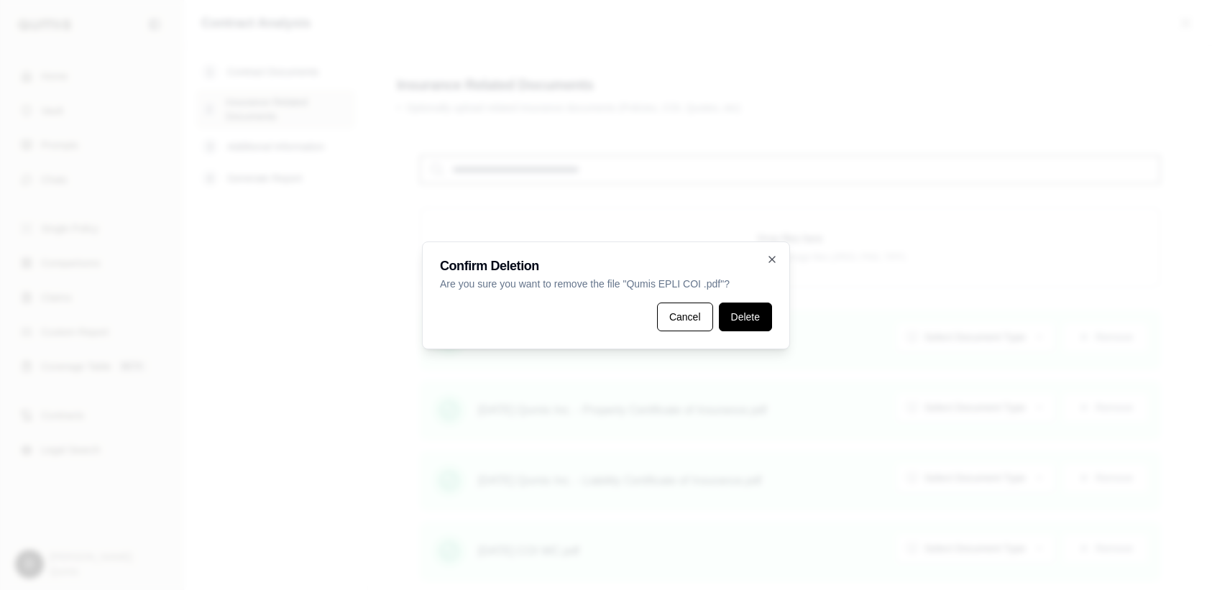
click at [759, 314] on button "Delete" at bounding box center [745, 317] width 53 height 29
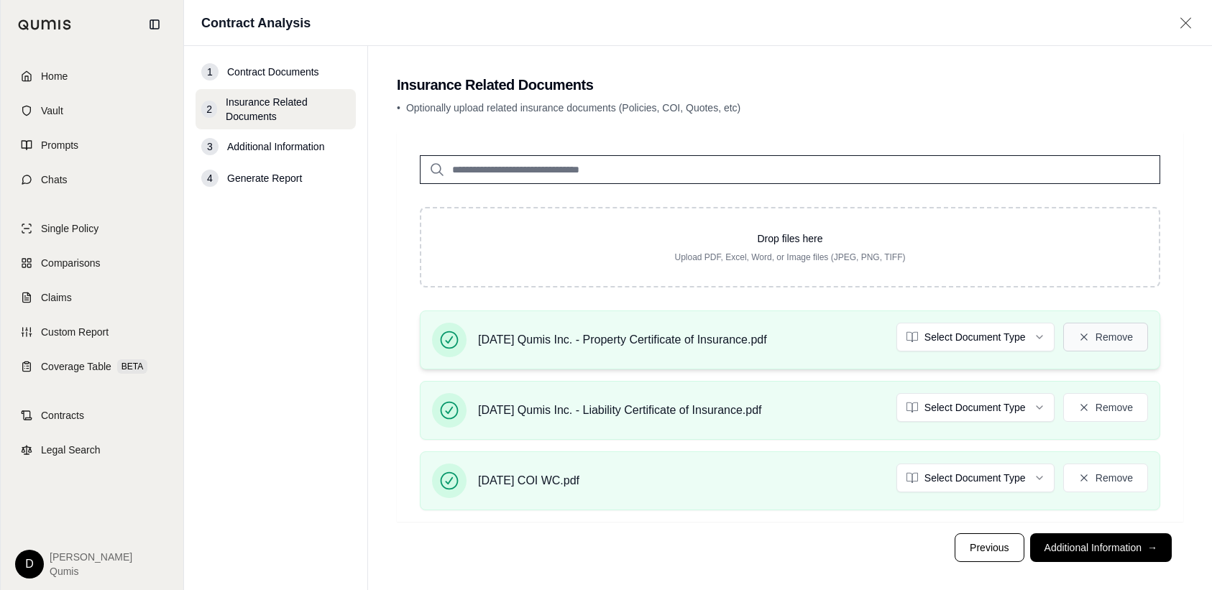
drag, startPoint x: 1117, startPoint y: 342, endPoint x: 1106, endPoint y: 341, distance: 11.6
click at [1106, 341] on button "Remove" at bounding box center [1105, 337] width 85 height 29
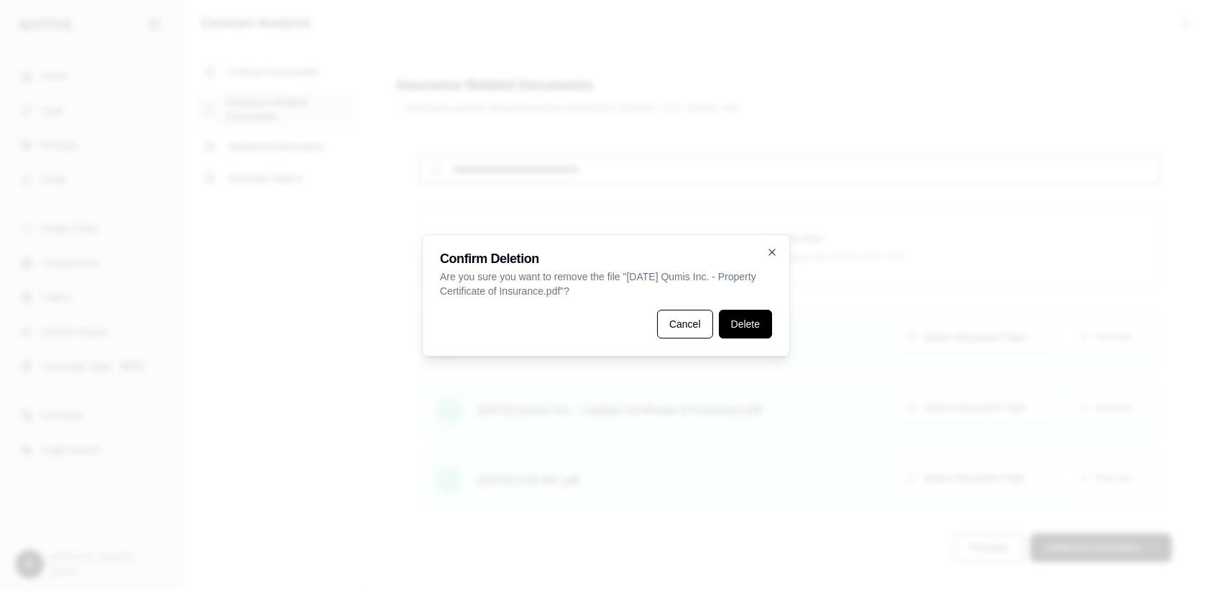
click at [766, 331] on button "Delete" at bounding box center [745, 324] width 53 height 29
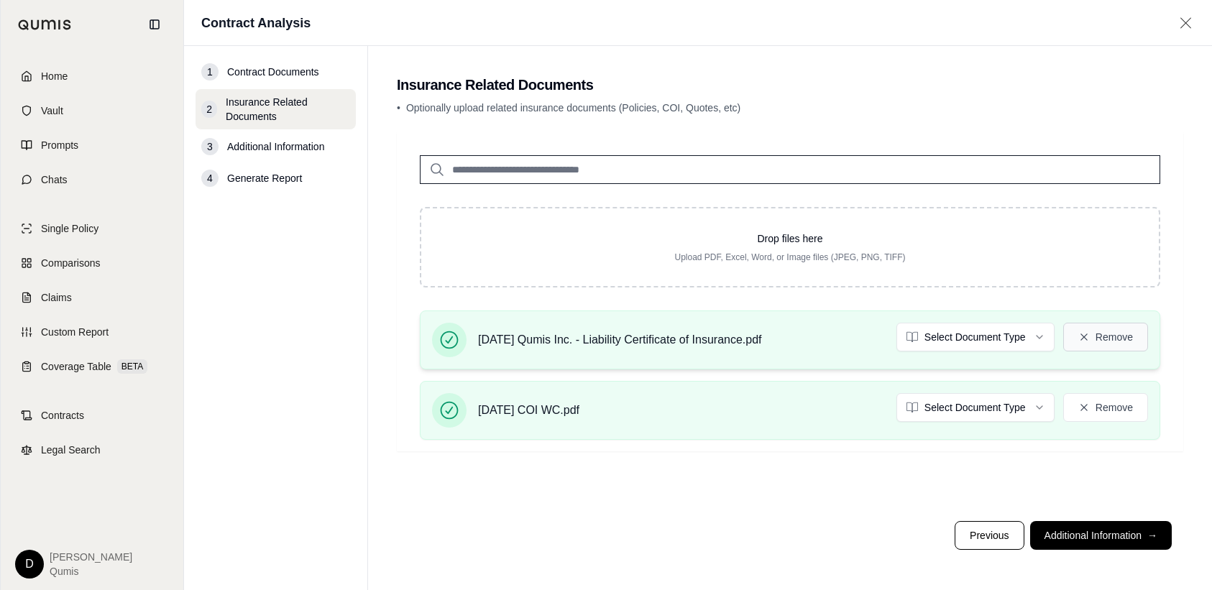
drag, startPoint x: 1126, startPoint y: 342, endPoint x: 1103, endPoint y: 340, distance: 23.1
click at [1103, 340] on button "Remove" at bounding box center [1105, 337] width 85 height 29
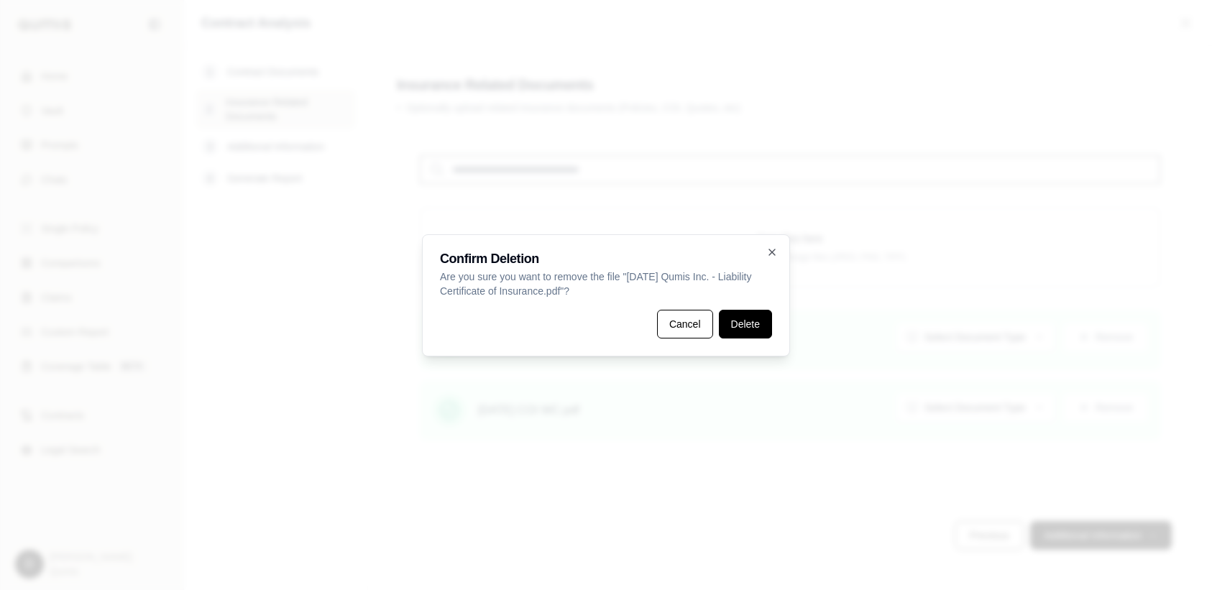
click at [766, 321] on button "Delete" at bounding box center [745, 324] width 53 height 29
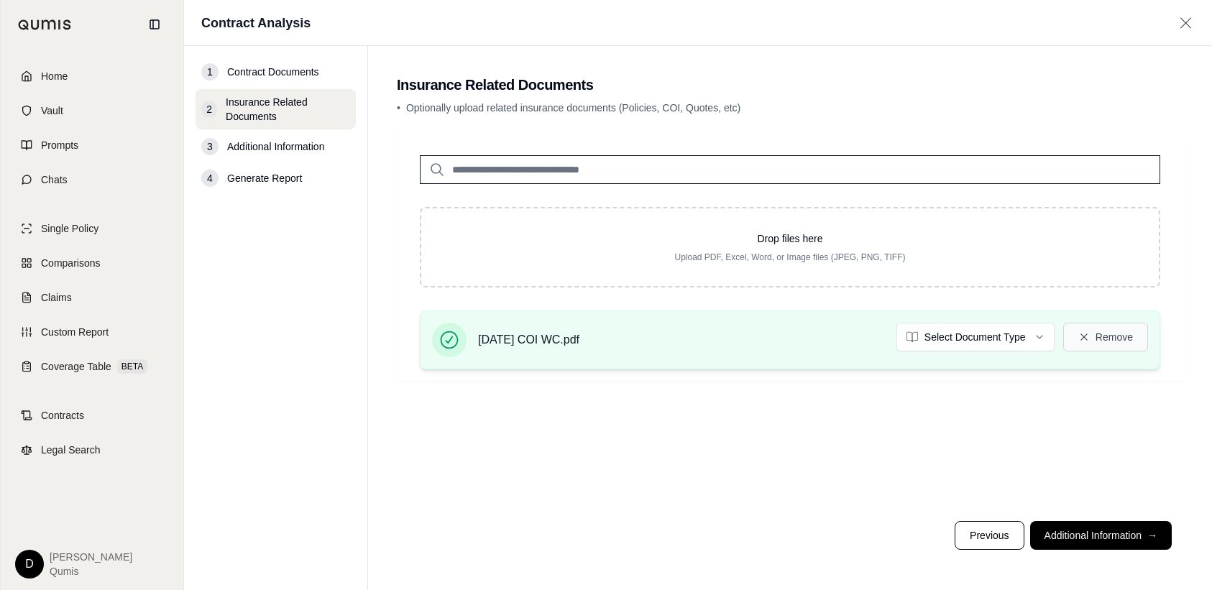
click at [1119, 348] on button "Remove" at bounding box center [1105, 337] width 85 height 29
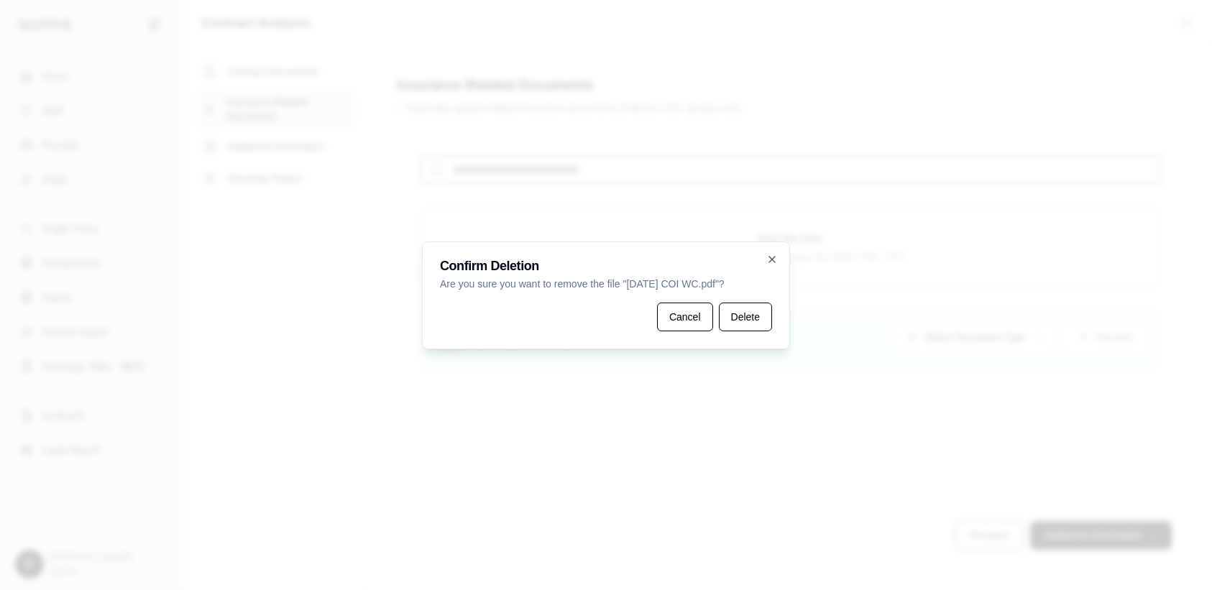
click at [743, 313] on button "Delete" at bounding box center [745, 317] width 53 height 29
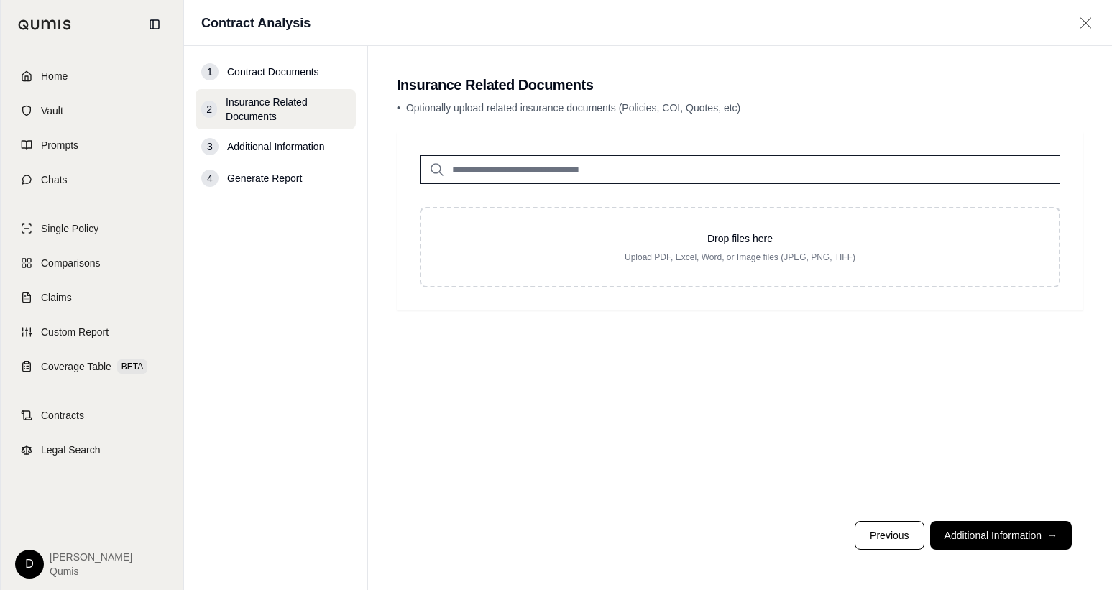
click at [498, 176] on input "search" at bounding box center [740, 169] width 641 height 29
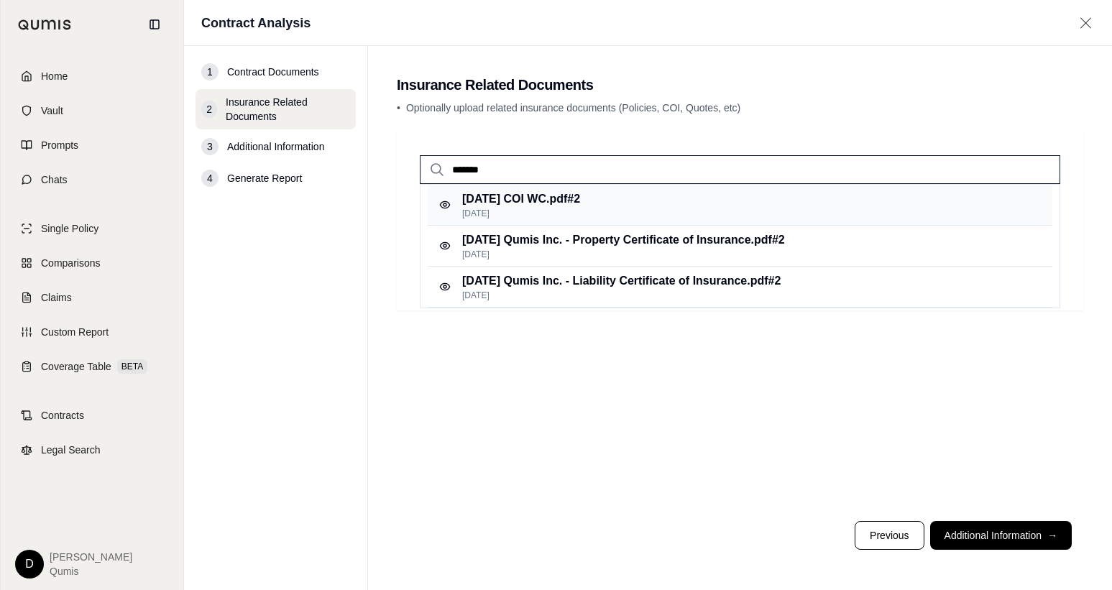
type input "*******"
click at [523, 211] on p "[DATE]" at bounding box center [521, 214] width 118 height 12
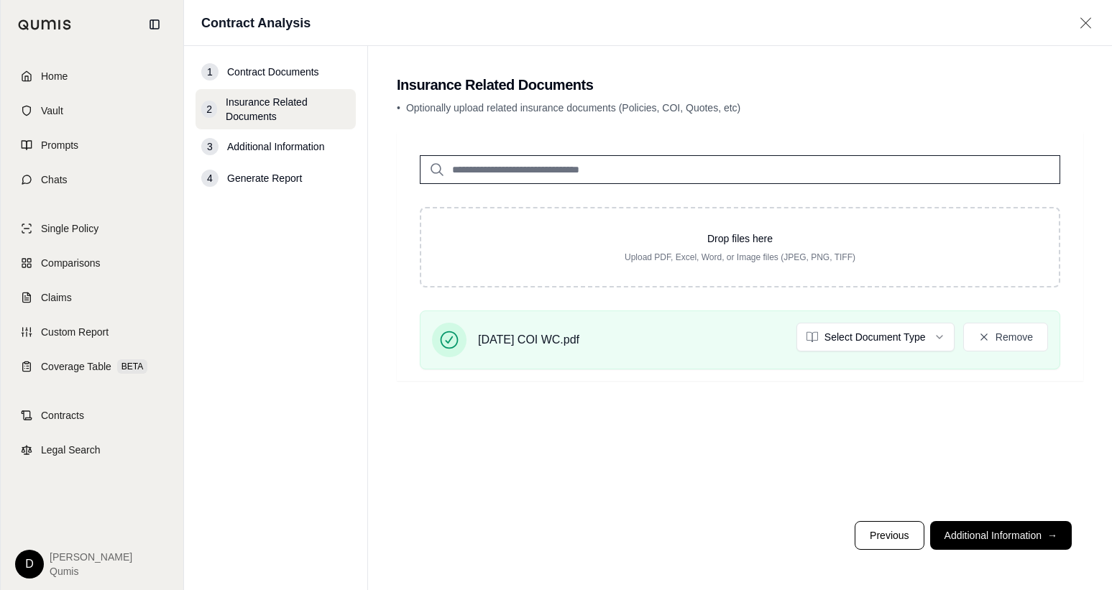
click at [498, 171] on input "search" at bounding box center [740, 169] width 641 height 29
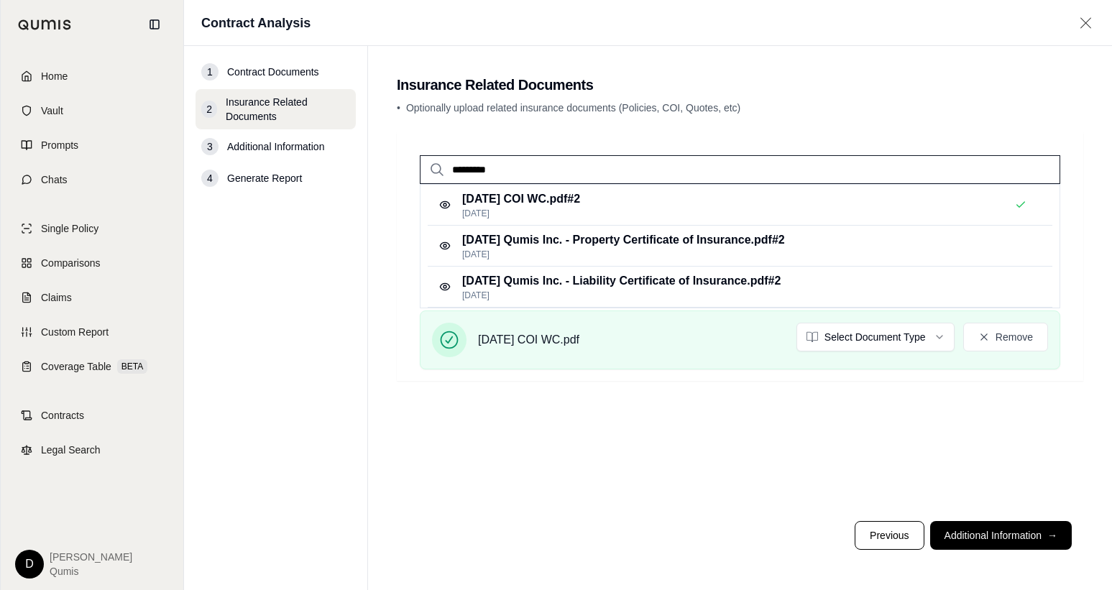
type input "*********"
click at [642, 242] on p "[DATE] Qumis Inc. - Property Certificate of Insurance.pdf #2" at bounding box center [623, 240] width 323 height 17
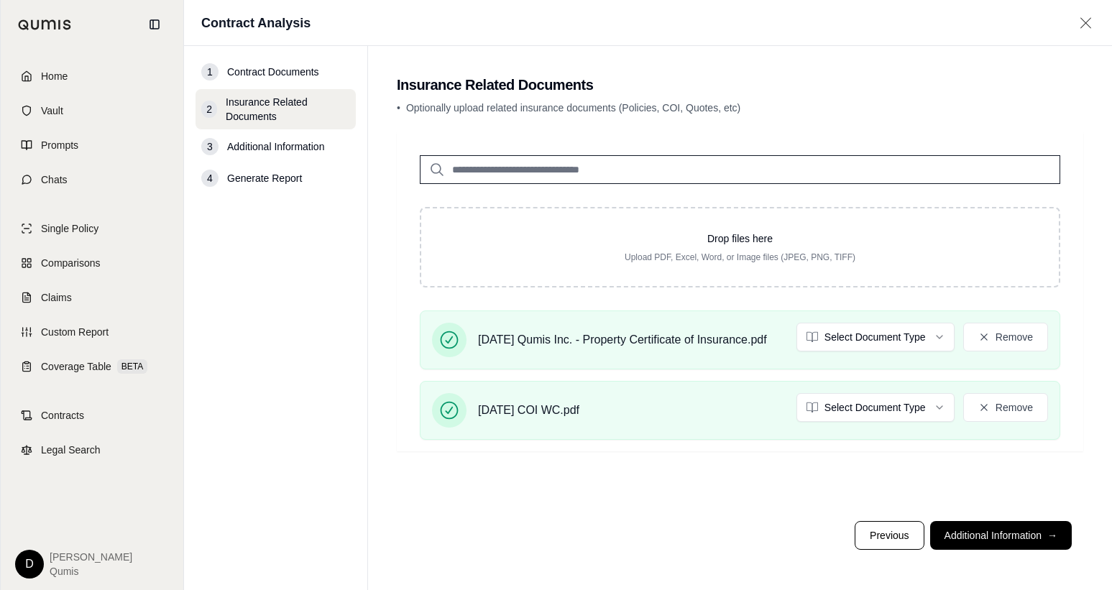
click at [595, 168] on input "search" at bounding box center [740, 169] width 641 height 29
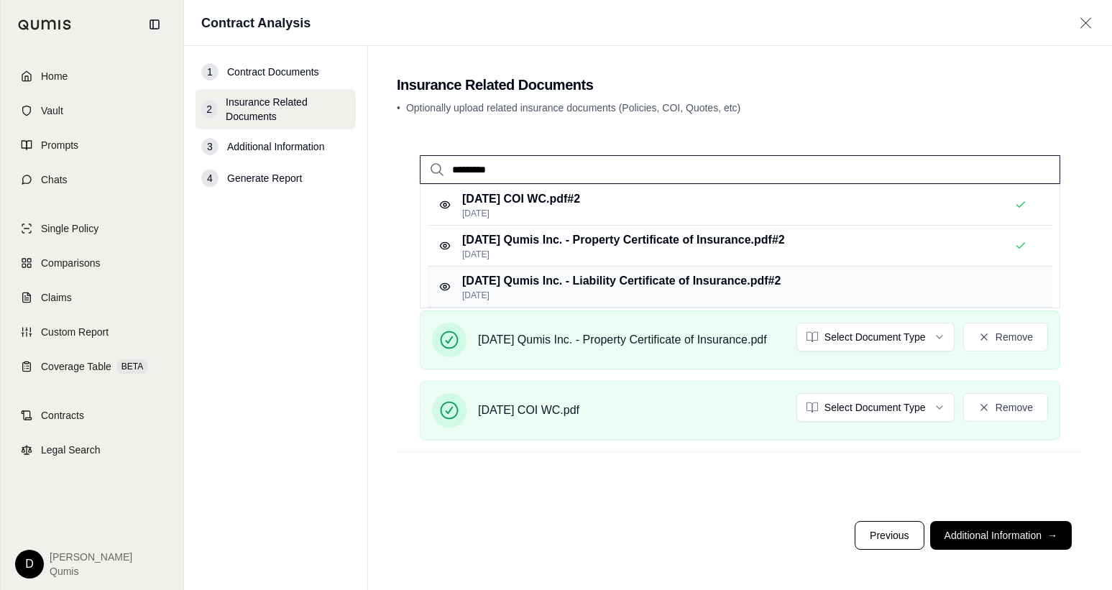
type input "*********"
click at [654, 281] on p "[DATE] Qumis Inc. - Liability Certificate of Insurance.pdf #2" at bounding box center [621, 280] width 319 height 17
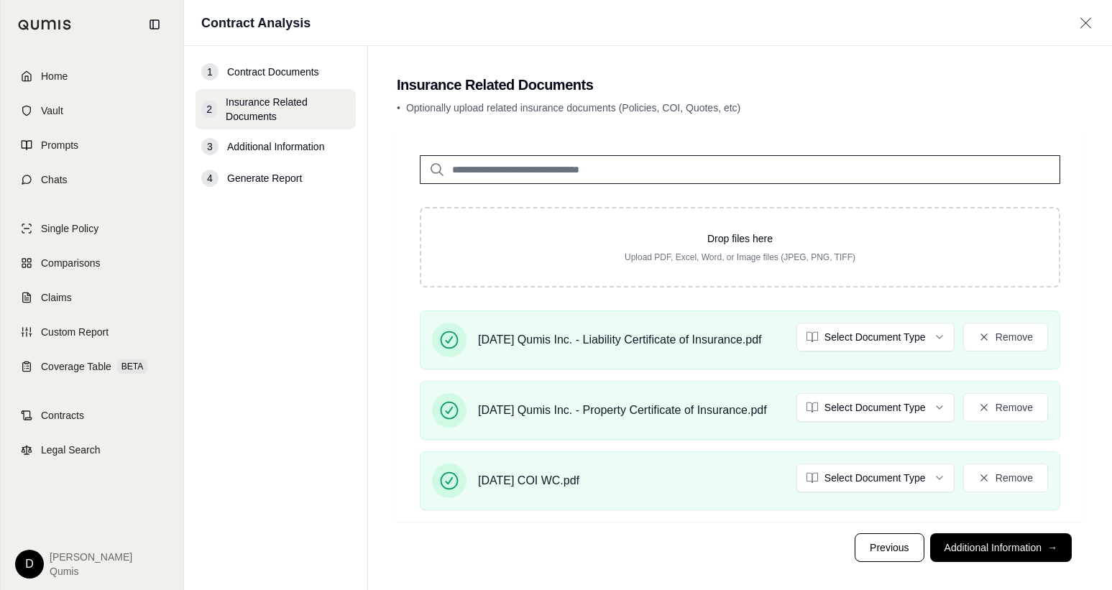
click at [514, 171] on input "search" at bounding box center [740, 169] width 641 height 29
type input "**********"
click at [541, 205] on p "Qumis EPLI COI .pdf #2" at bounding box center [524, 199] width 125 height 17
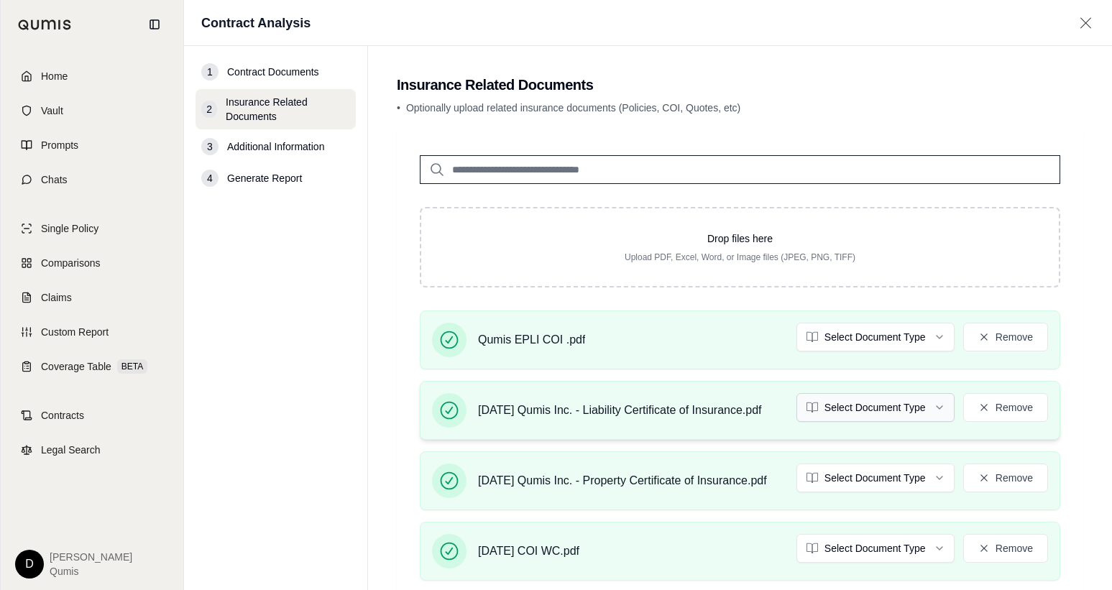
scroll to position [83, 0]
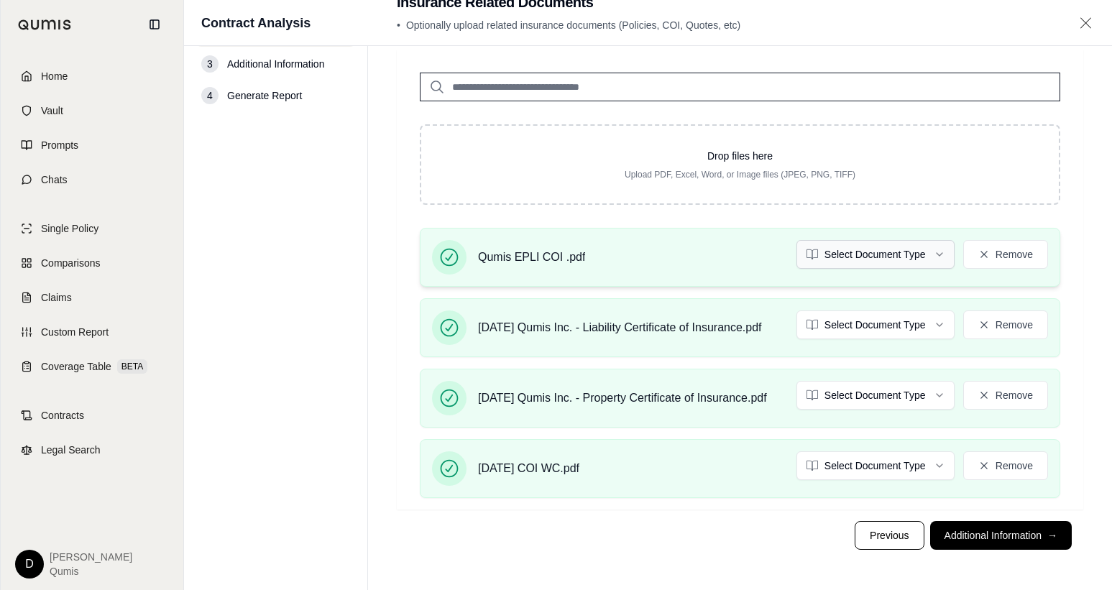
click at [932, 265] on html "Home Vault Prompts Chats Single Policy Comparisons Claims Custom Report Coverag…" at bounding box center [556, 253] width 1112 height 673
click at [913, 322] on html "Home Vault Prompts Chats Single Policy Comparisons Claims Custom Report Coverag…" at bounding box center [556, 253] width 1112 height 673
click at [908, 399] on html "Document type updated successfully Home Vault Prompts Chats Single Policy Compa…" at bounding box center [556, 253] width 1112 height 673
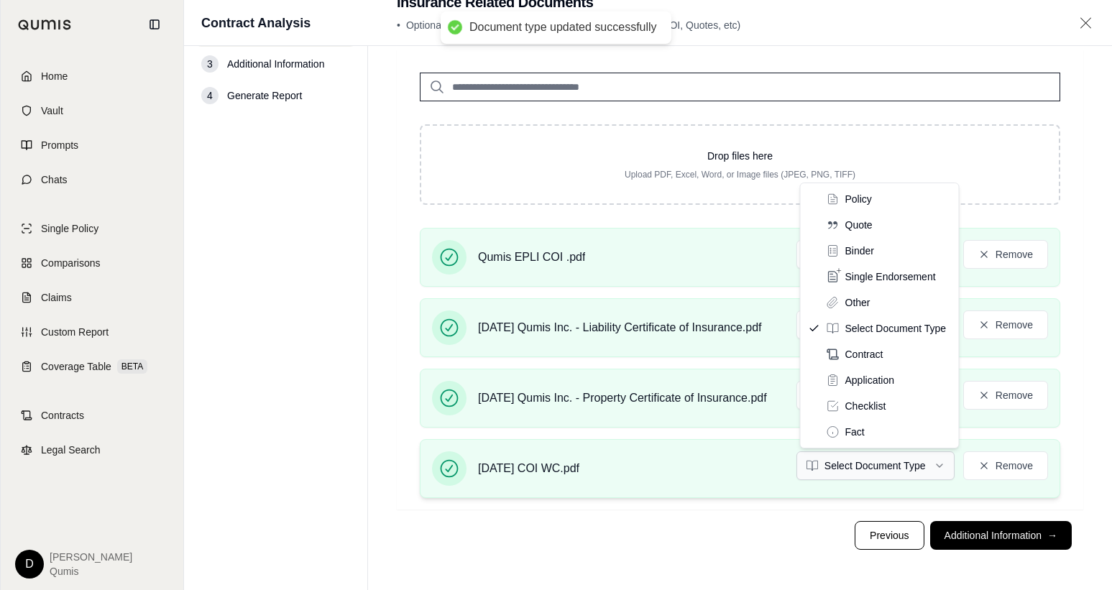
click at [910, 469] on html "Document type updated successfully Document type updated successfully Home Vaul…" at bounding box center [556, 253] width 1112 height 673
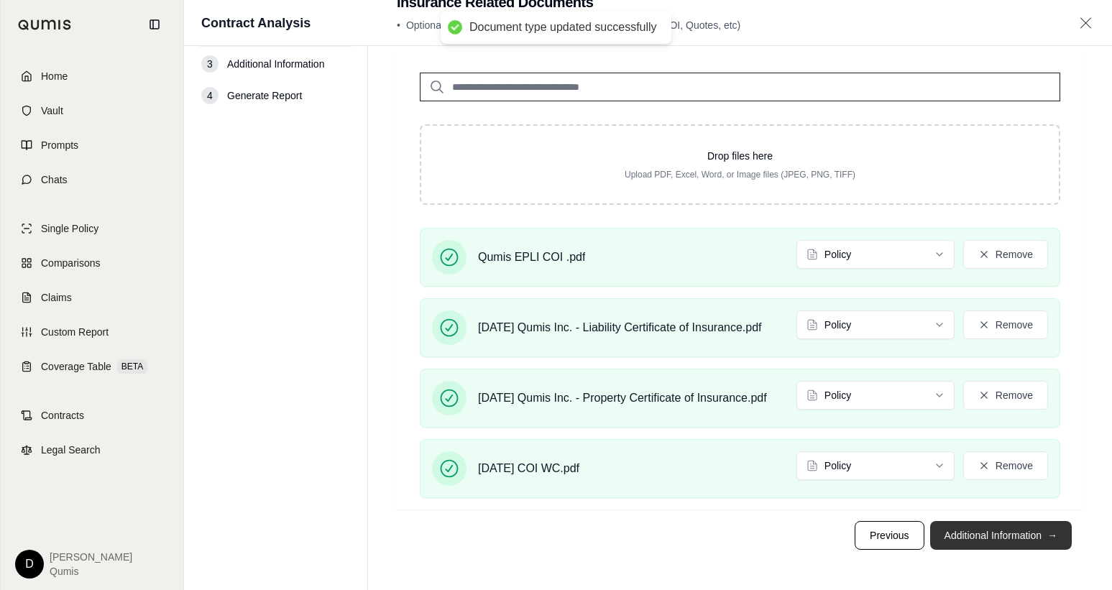
click at [961, 533] on button "Additional Information →" at bounding box center [1001, 535] width 142 height 29
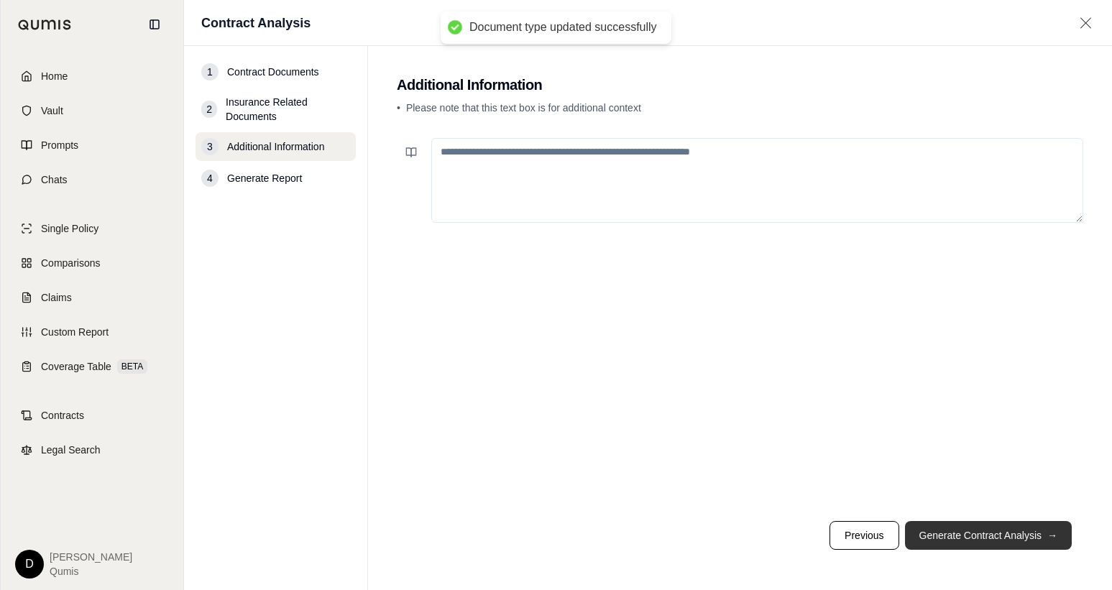
scroll to position [0, 0]
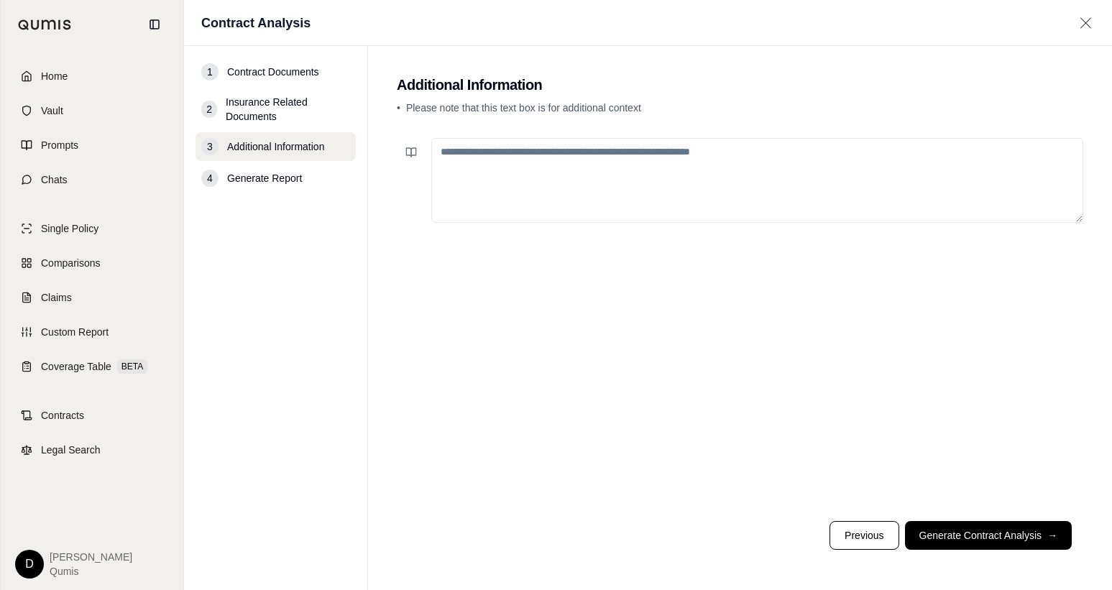
click at [590, 161] on textarea at bounding box center [757, 180] width 652 height 85
click at [986, 521] on button "Generate Contract Analysis →" at bounding box center [988, 535] width 167 height 29
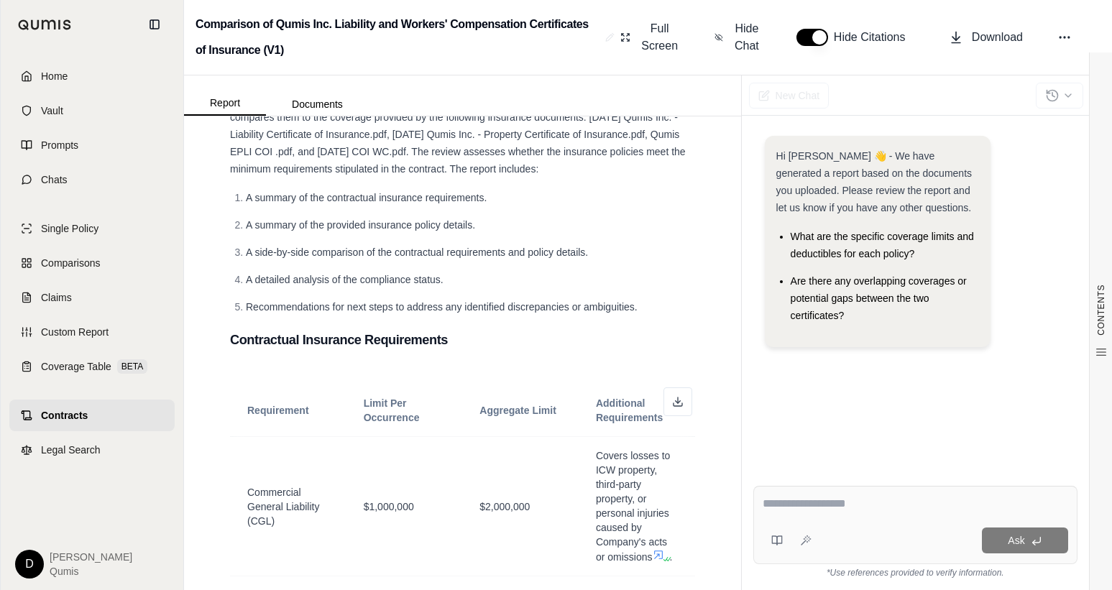
scroll to position [116, 0]
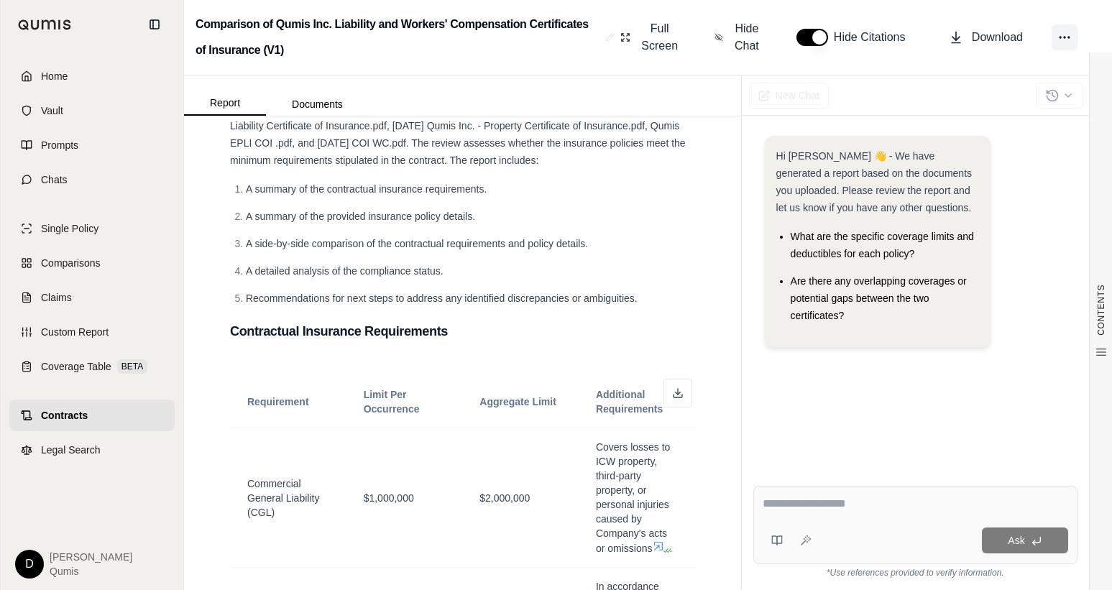
click at [1053, 35] on button at bounding box center [1065, 37] width 26 height 26
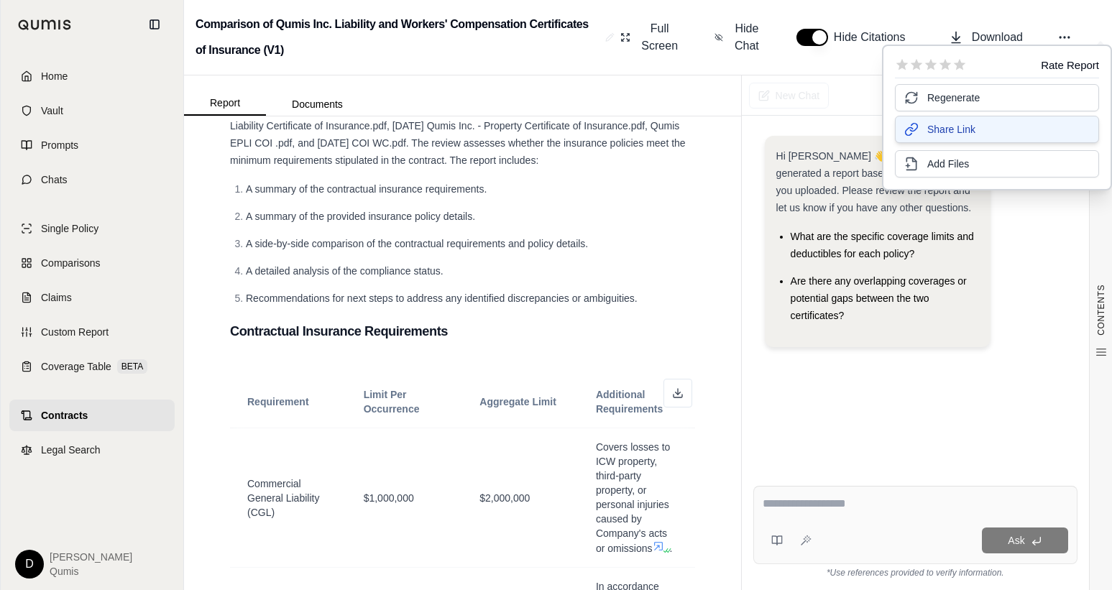
click at [953, 129] on span "Share Link" at bounding box center [952, 129] width 48 height 14
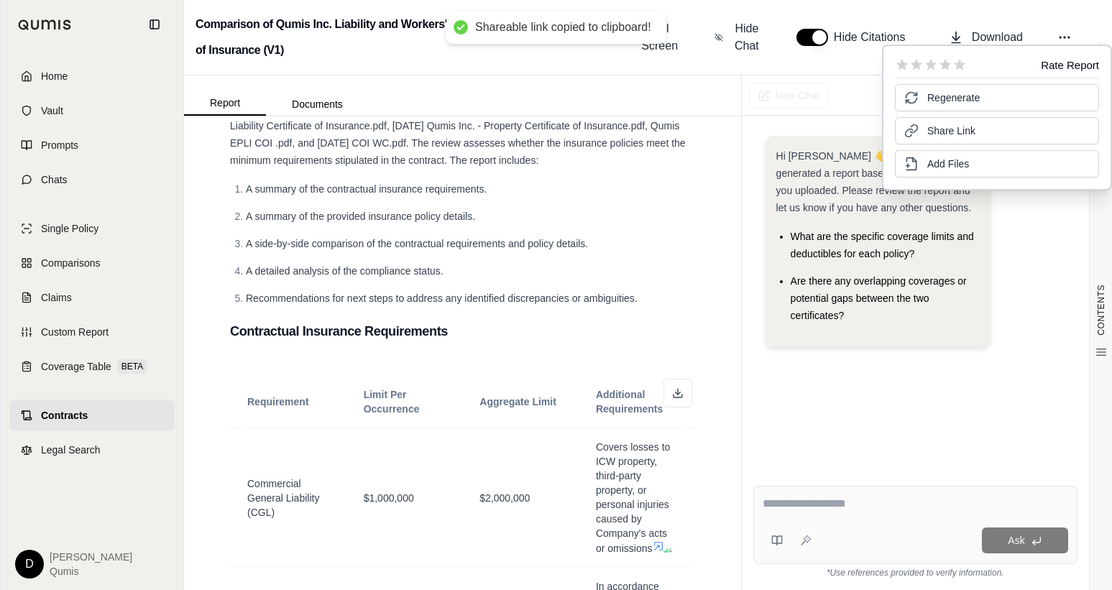
drag, startPoint x: 578, startPoint y: 193, endPoint x: 530, endPoint y: 184, distance: 48.9
click at [577, 193] on li "A summary of the contractual insurance requirements." at bounding box center [470, 188] width 449 height 17
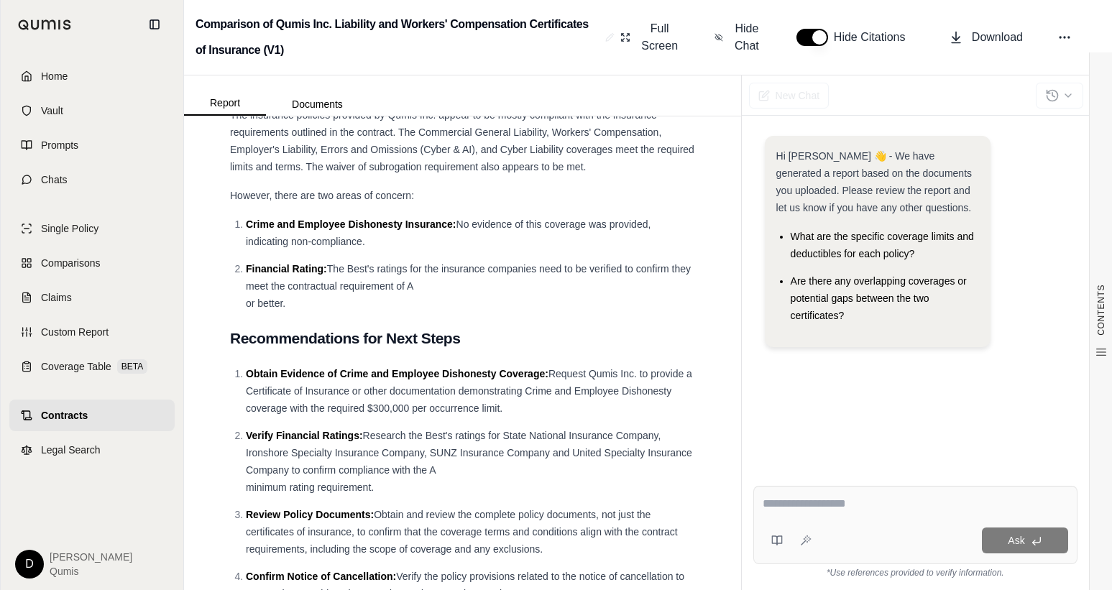
scroll to position [6290, 0]
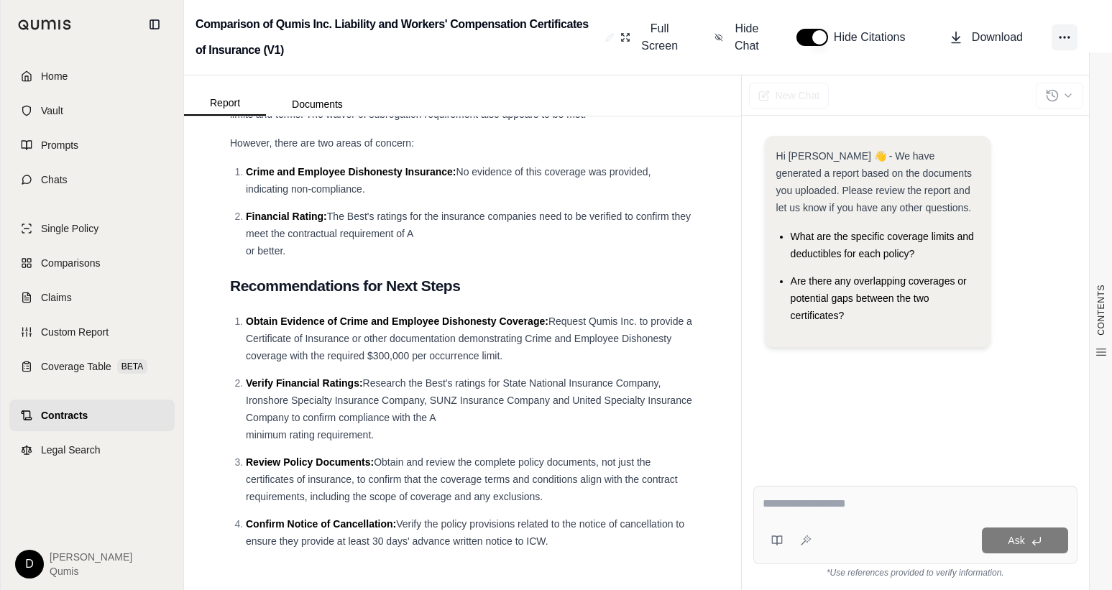
click at [1065, 35] on icon at bounding box center [1065, 37] width 14 height 14
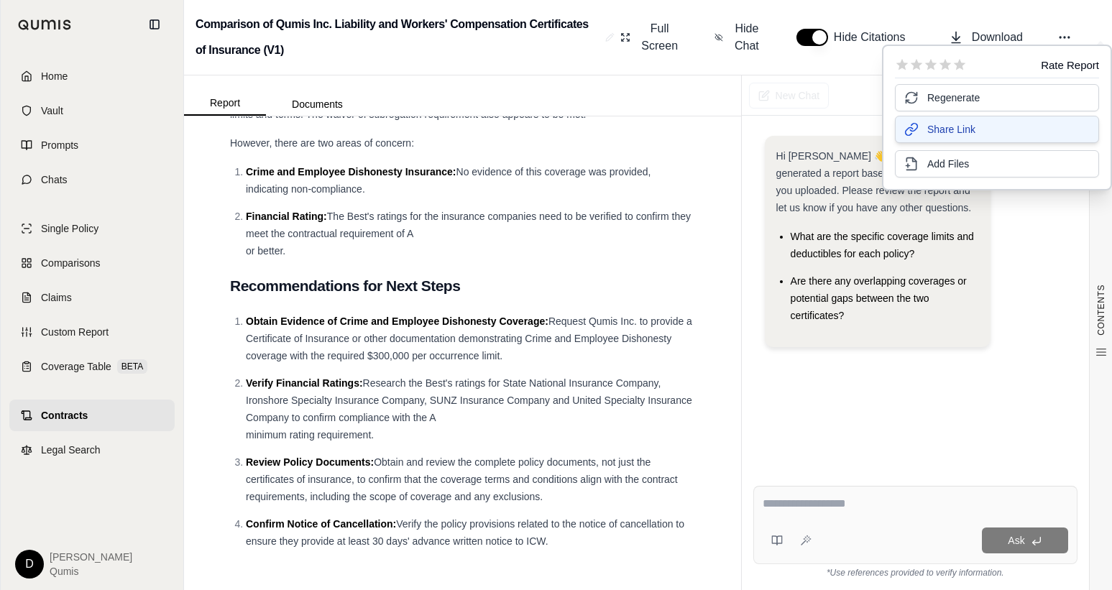
click at [989, 128] on button "Share Link" at bounding box center [997, 129] width 204 height 27
click at [956, 135] on span "Share Link" at bounding box center [952, 129] width 48 height 14
click at [987, 40] on span "Download" at bounding box center [997, 37] width 51 height 17
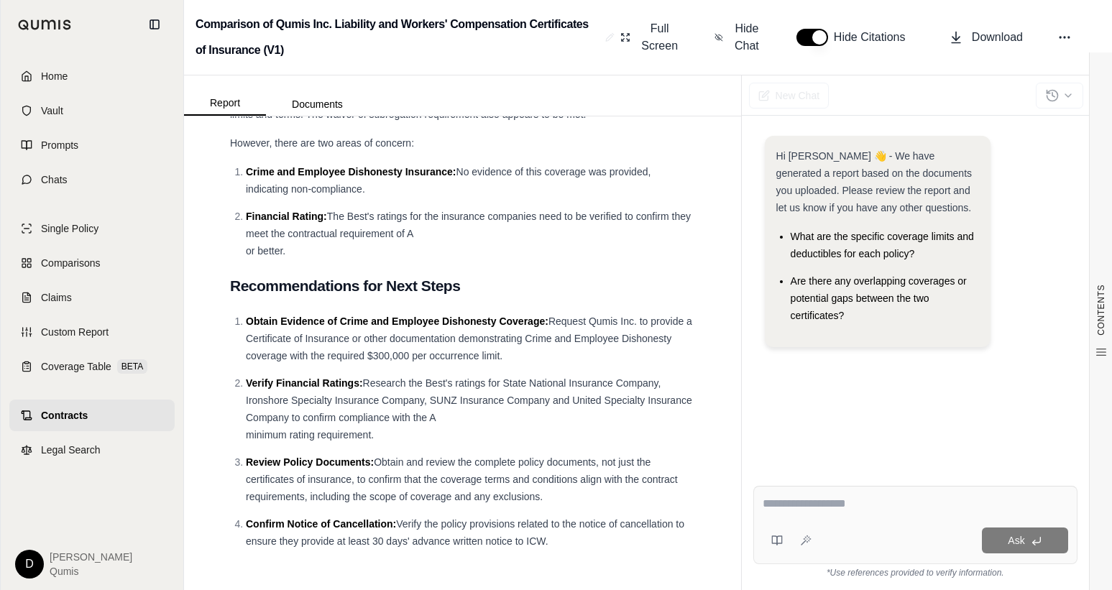
click at [894, 388] on div "Hi [PERSON_NAME] 👋 - We have generated a report based on the documents you uplo…" at bounding box center [916, 293] width 324 height 339
click at [53, 81] on span "Home" at bounding box center [54, 76] width 27 height 14
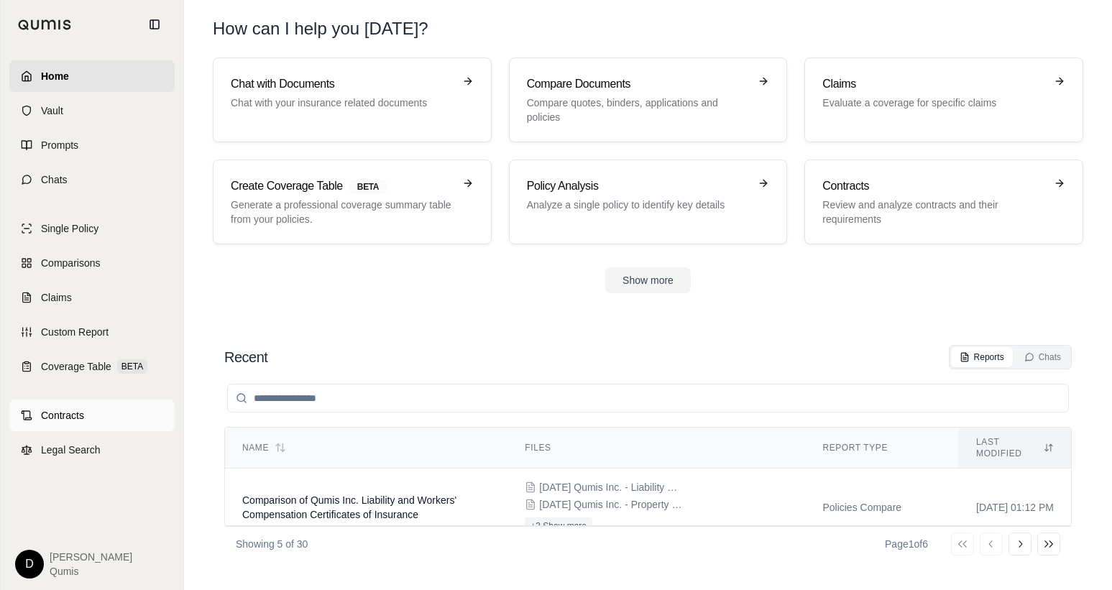
click at [63, 413] on span "Contracts" at bounding box center [62, 415] width 43 height 14
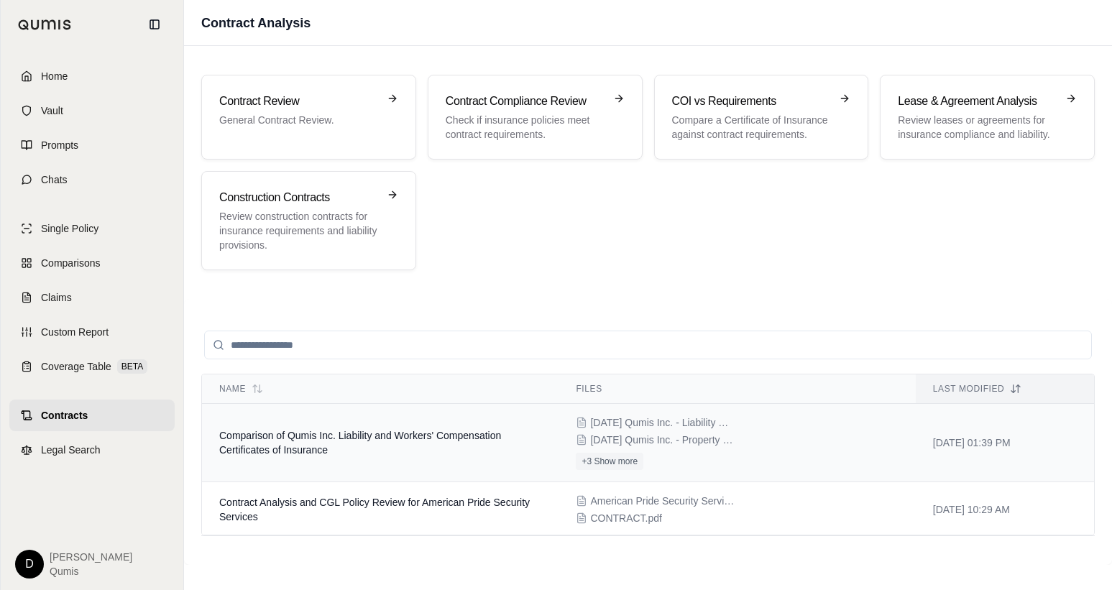
click at [362, 434] on span "Comparison of Qumis Inc. Liability and Workers' Compensation Certificates of In…" at bounding box center [360, 443] width 282 height 26
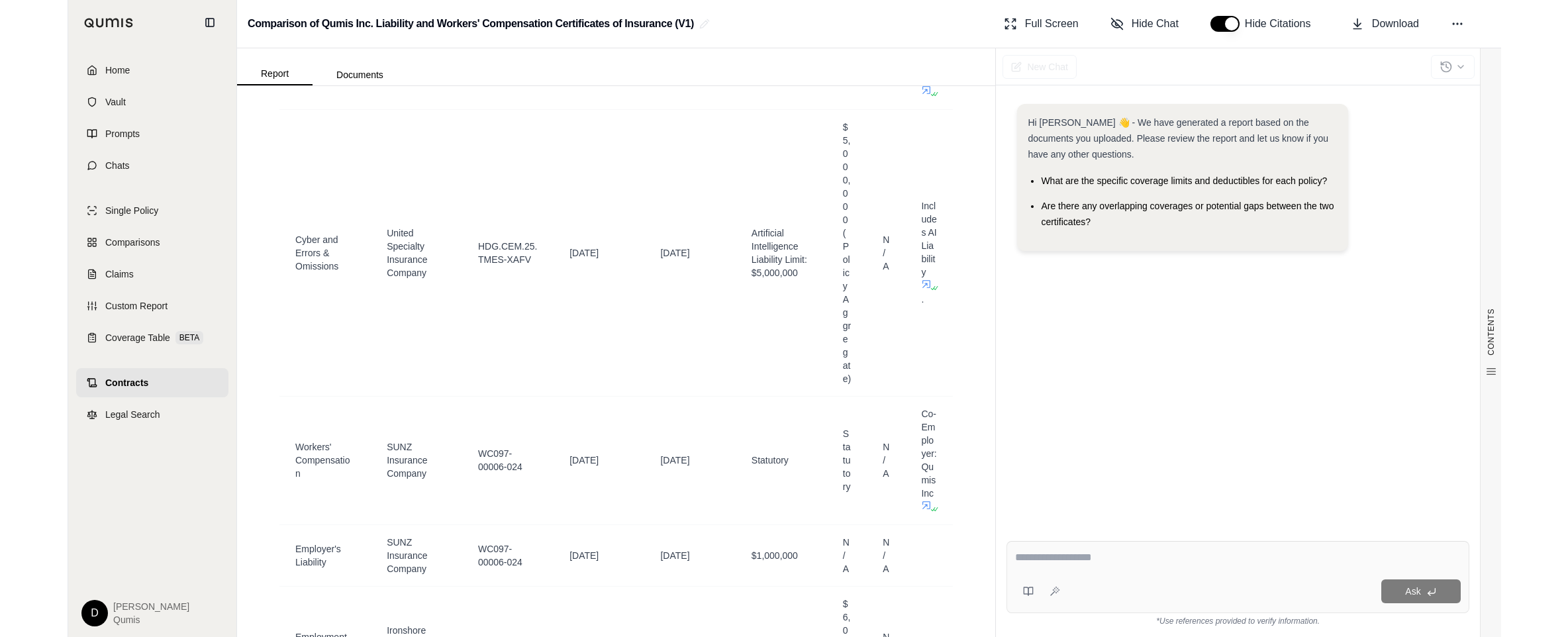
scroll to position [1369, 0]
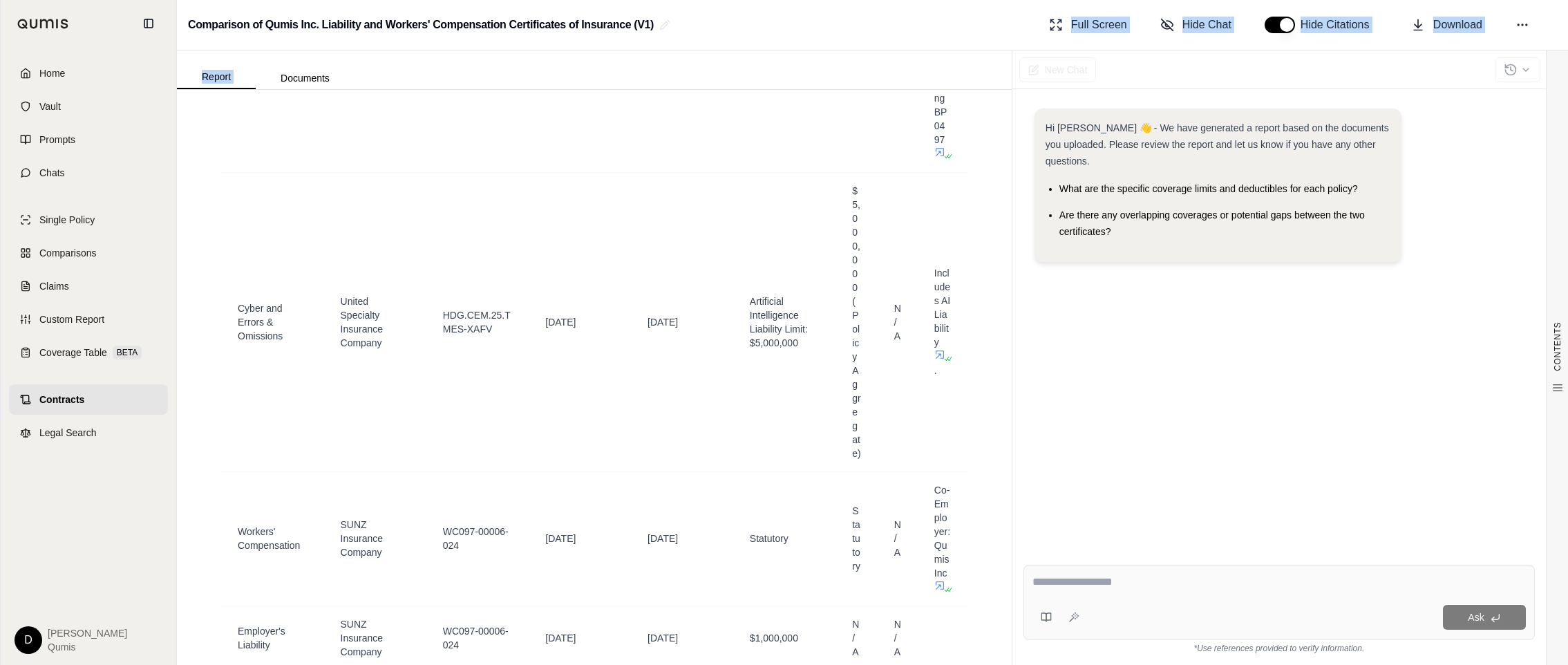
click at [1011, 46] on div "Comparison of Qumis Inc. Liability and Workers' Compensation Certificates of In…" at bounding box center [872, 332] width 1391 height 665
click at [715, 40] on div "Comparison of Qumis Inc. Liability and Workers' Compensation Certificates of In…" at bounding box center [872, 25] width 1391 height 50
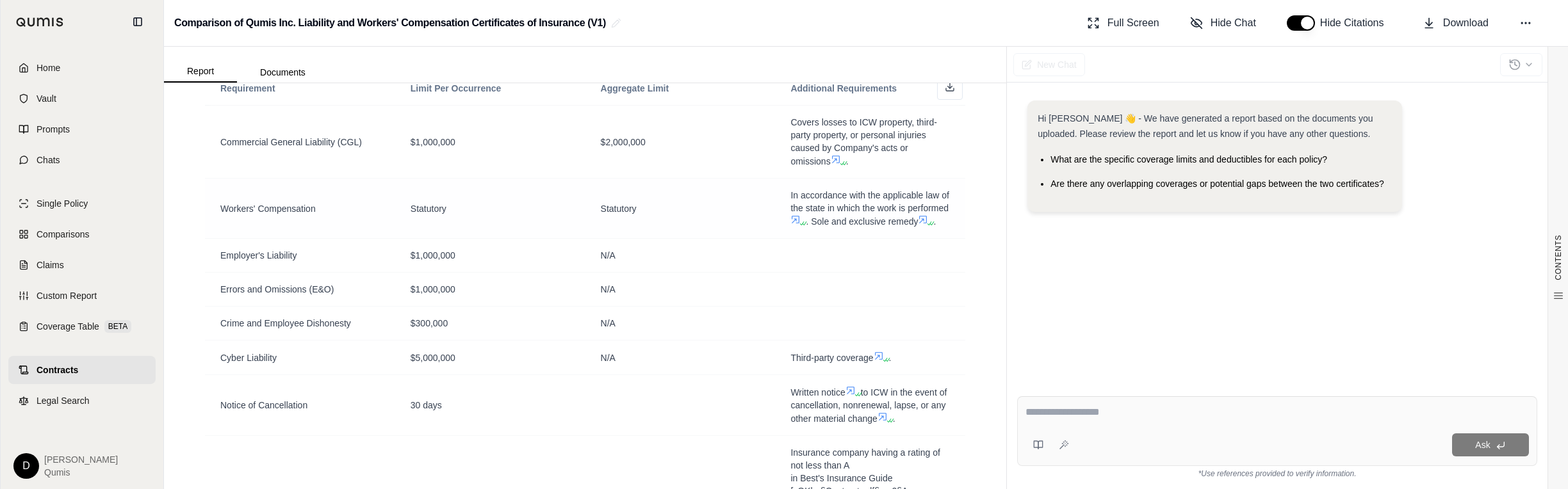
scroll to position [317, 0]
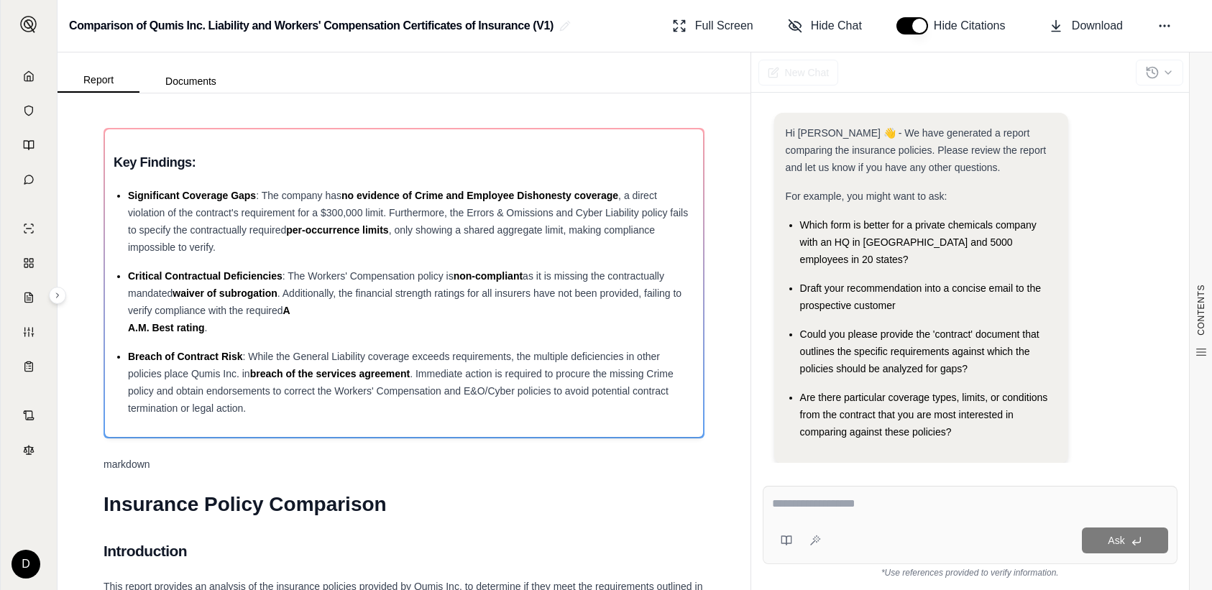
scroll to position [6, 0]
